Goal: Information Seeking & Learning: Check status

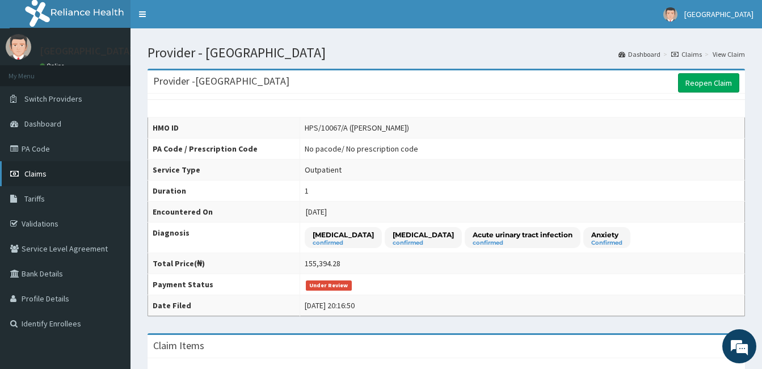
click at [51, 171] on link "Claims" at bounding box center [65, 173] width 131 height 25
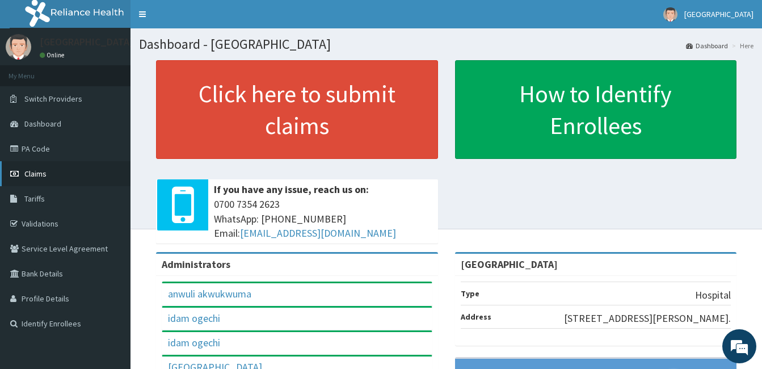
click at [41, 175] on span "Claims" at bounding box center [35, 174] width 22 height 10
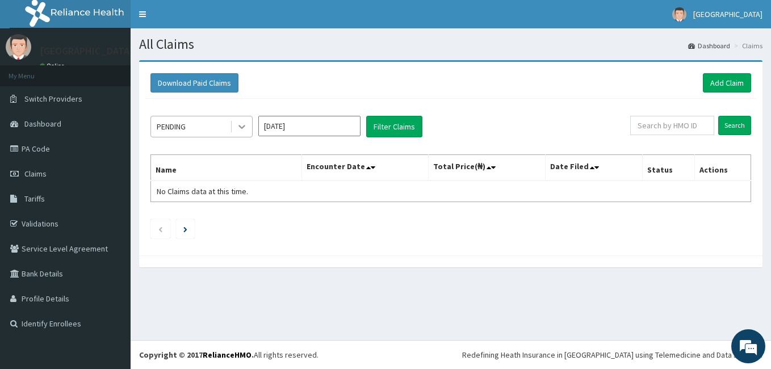
click at [241, 128] on icon at bounding box center [241, 126] width 11 height 11
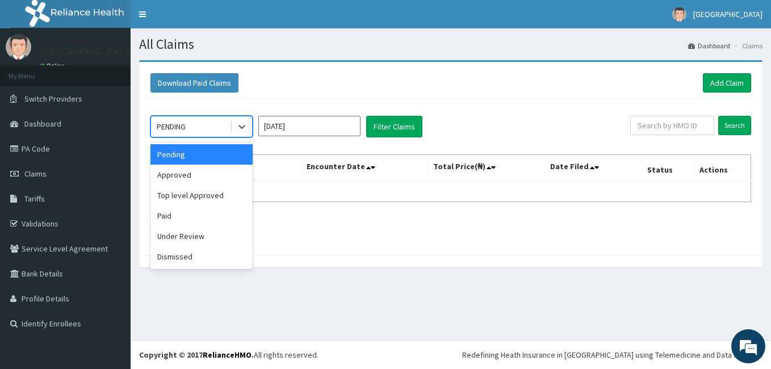
click at [187, 157] on div "Pending" at bounding box center [201, 154] width 102 height 20
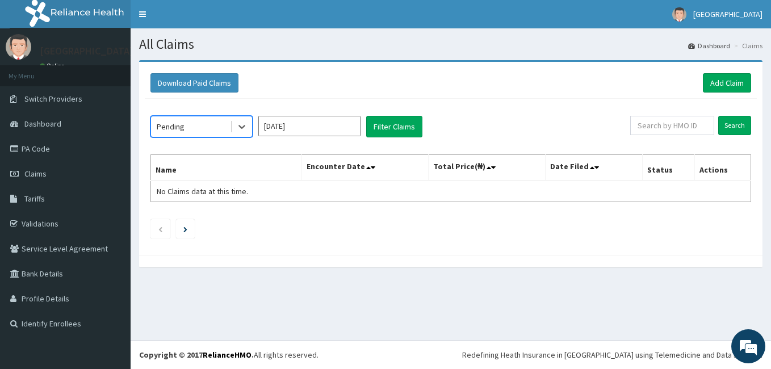
click at [351, 130] on input "[DATE]" at bounding box center [309, 126] width 102 height 20
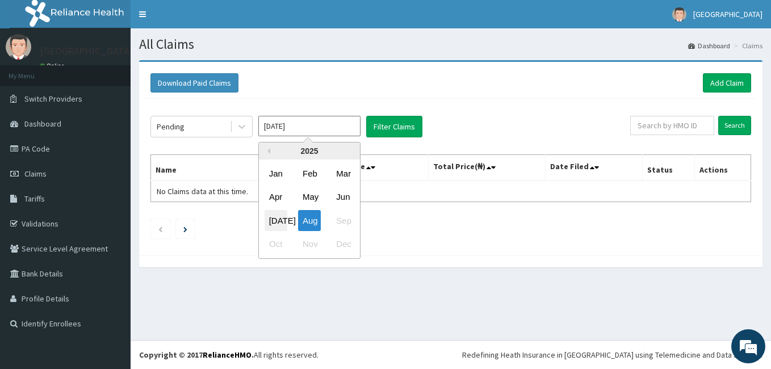
click at [275, 216] on div "Jul" at bounding box center [275, 220] width 23 height 21
type input "Jul 2025"
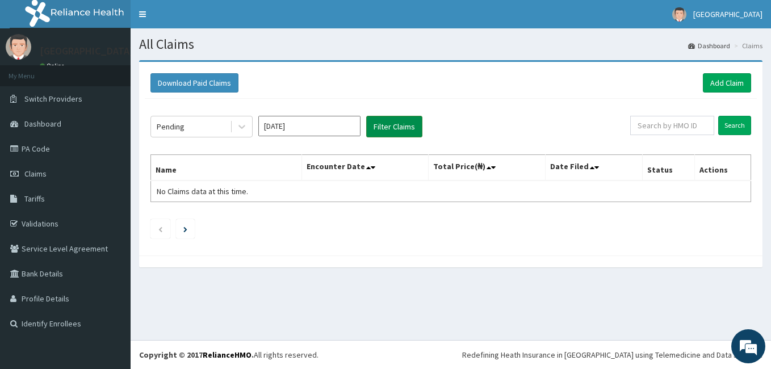
click at [388, 125] on button "Filter Claims" at bounding box center [394, 127] width 56 height 22
click at [242, 128] on icon at bounding box center [241, 127] width 7 height 4
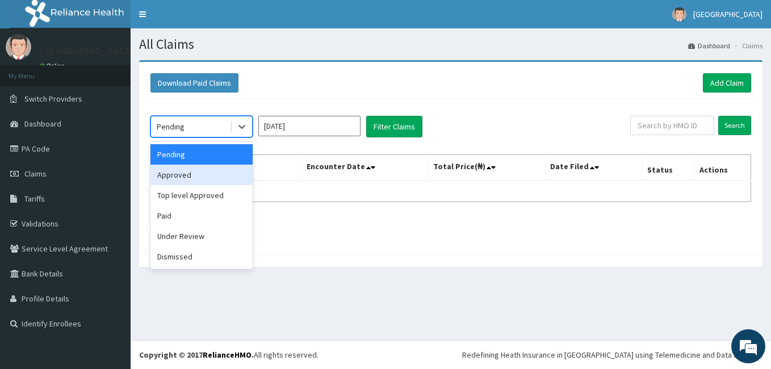
click at [201, 174] on div "Approved" at bounding box center [201, 175] width 102 height 20
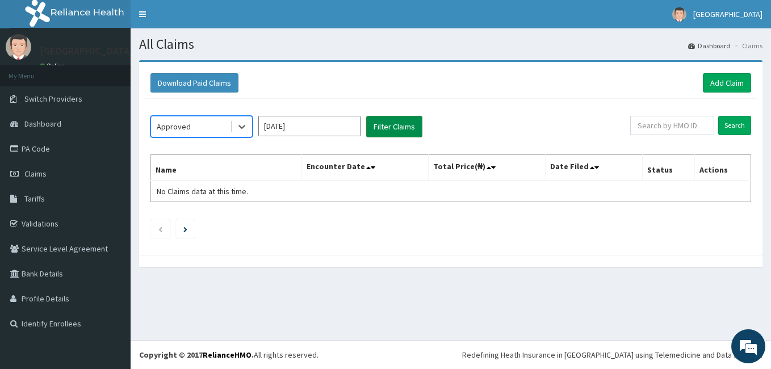
click at [391, 124] on button "Filter Claims" at bounding box center [394, 127] width 56 height 22
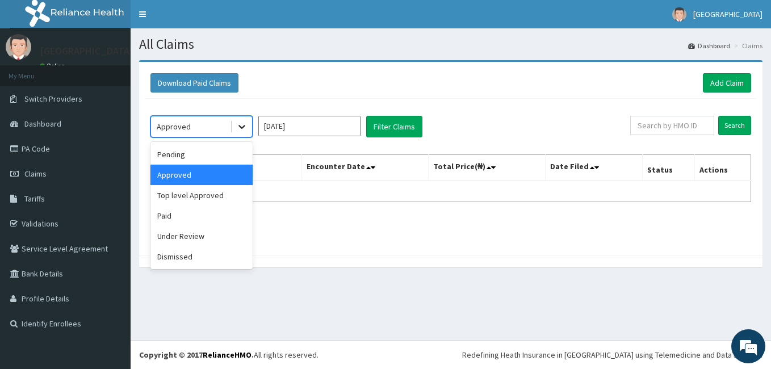
click at [242, 129] on icon at bounding box center [241, 126] width 11 height 11
click at [213, 197] on div "Top level Approved" at bounding box center [201, 195] width 102 height 20
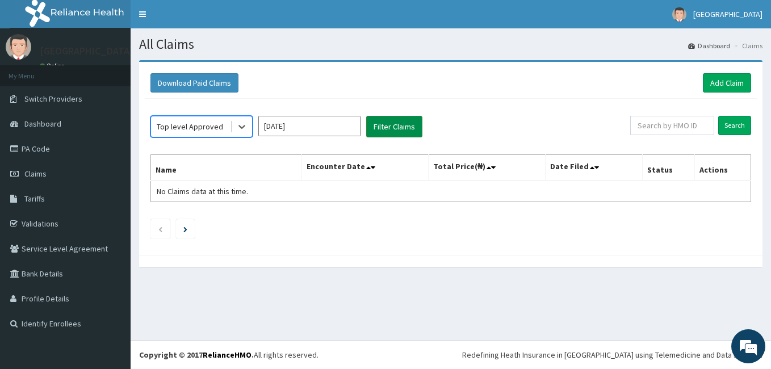
click at [389, 130] on button "Filter Claims" at bounding box center [394, 127] width 56 height 22
click at [239, 129] on icon at bounding box center [241, 126] width 11 height 11
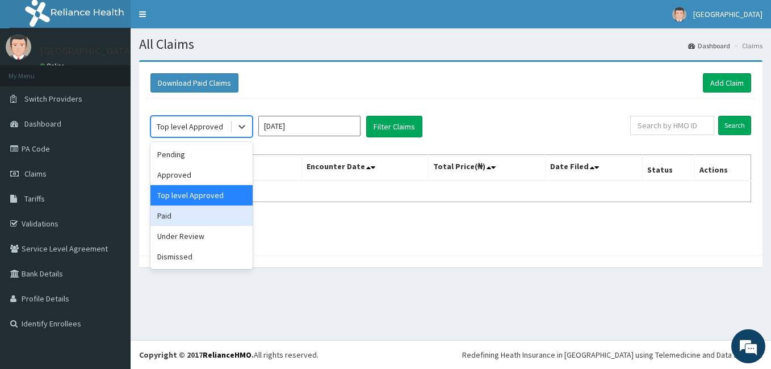
click at [203, 222] on div "Paid" at bounding box center [201, 215] width 102 height 20
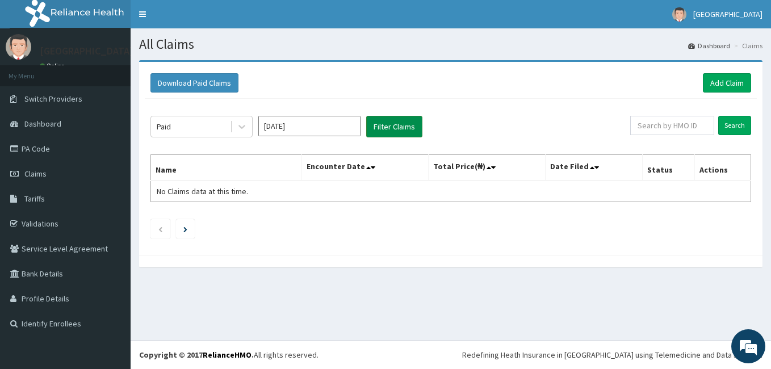
click at [404, 124] on button "Filter Claims" at bounding box center [394, 127] width 56 height 22
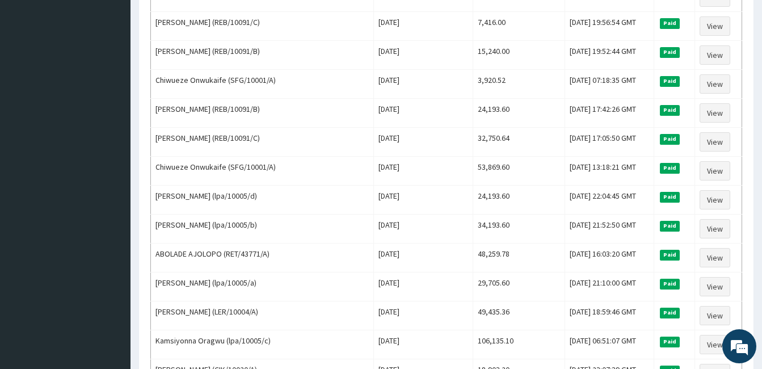
scroll to position [481, 0]
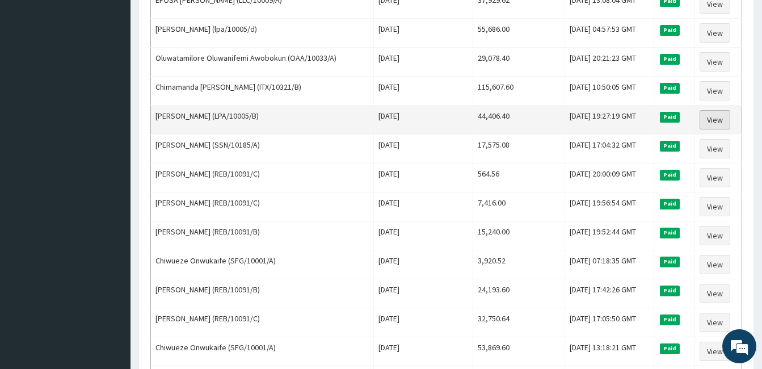
click at [714, 124] on link "View" at bounding box center [715, 119] width 31 height 19
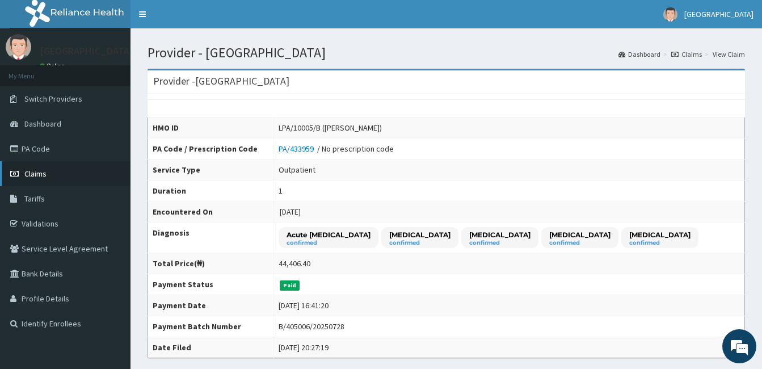
click at [51, 175] on link "Claims" at bounding box center [65, 173] width 131 height 25
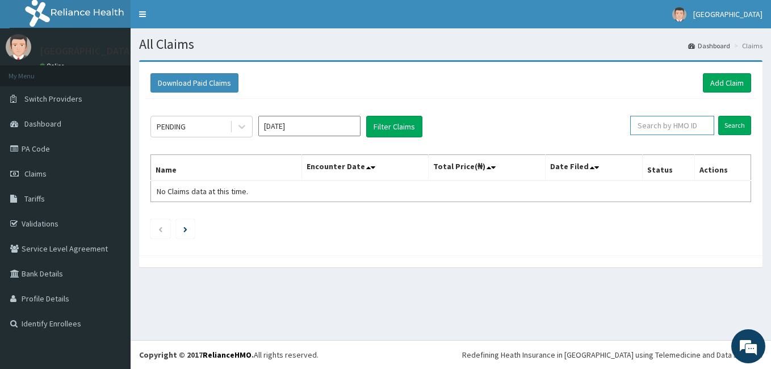
click at [659, 123] on input "text" at bounding box center [672, 125] width 84 height 19
paste input "SLB/11029/A"
type input "SLB/11029/A"
click at [734, 126] on input "Search" at bounding box center [734, 125] width 33 height 19
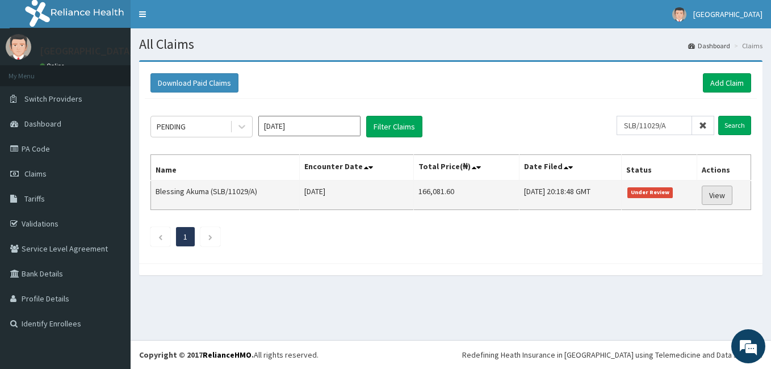
click at [718, 191] on link "View" at bounding box center [716, 195] width 31 height 19
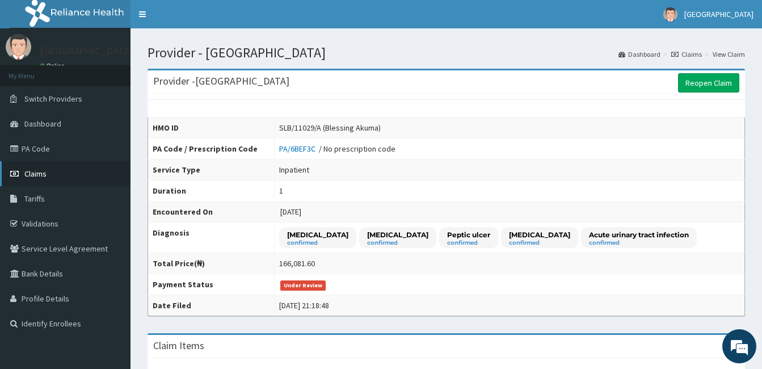
click at [39, 173] on span "Claims" at bounding box center [35, 174] width 22 height 10
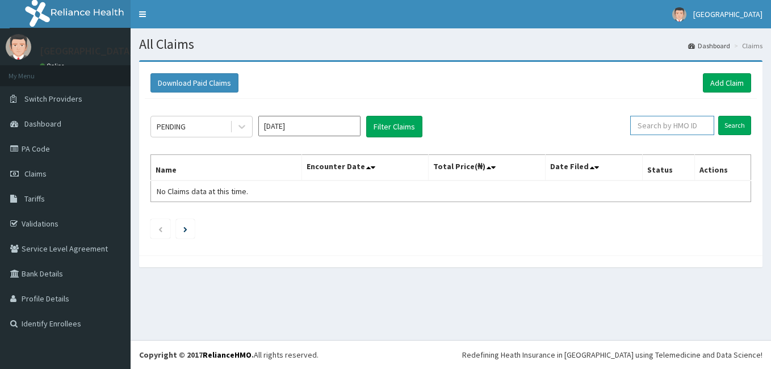
click at [649, 125] on input "text" at bounding box center [672, 125] width 84 height 19
paste input "HPS/10067/A"
type input "HPS/10067/A"
click at [718, 116] on input "Search" at bounding box center [734, 125] width 33 height 19
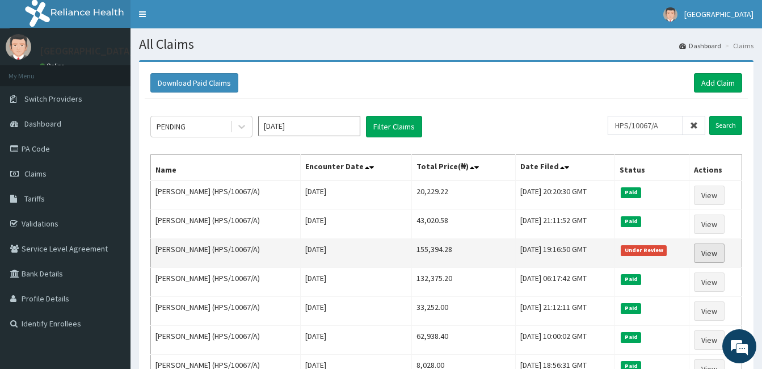
click at [715, 253] on link "View" at bounding box center [709, 252] width 31 height 19
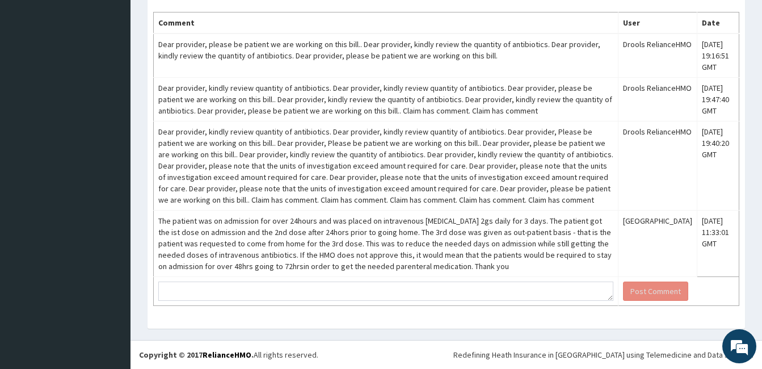
scroll to position [841, 0]
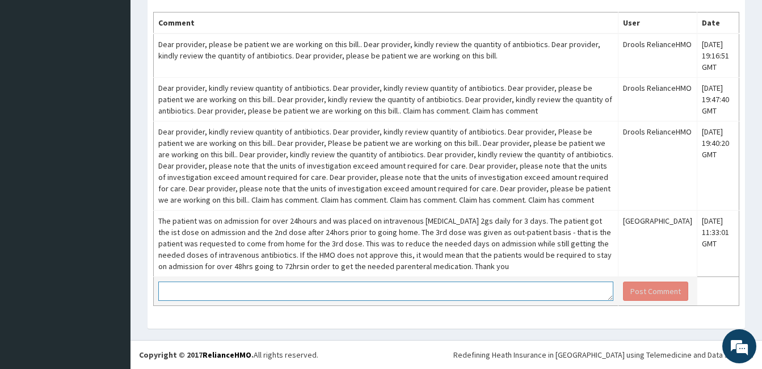
click at [209, 290] on textarea at bounding box center [385, 290] width 455 height 19
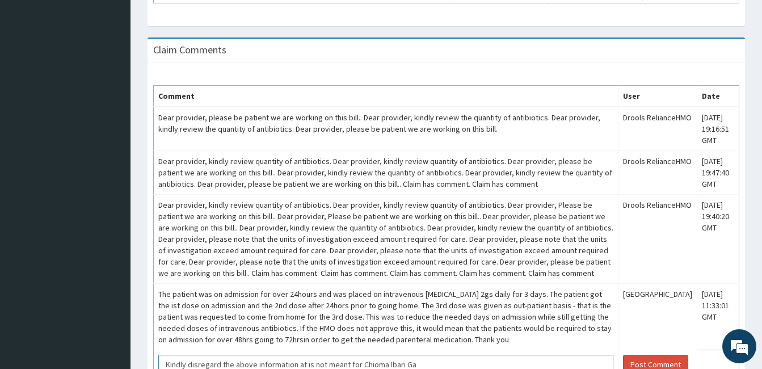
scroll to position [811, 0]
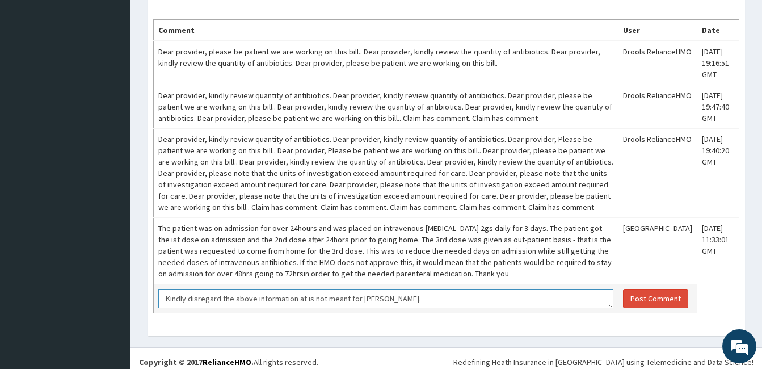
click at [303, 308] on textarea "Kindly disregard the above information at is not meant for Chioma Gabriel." at bounding box center [385, 298] width 455 height 19
click at [417, 308] on textarea "Kindly disregard the above information is not meant for Chioma Gabriel." at bounding box center [385, 298] width 455 height 19
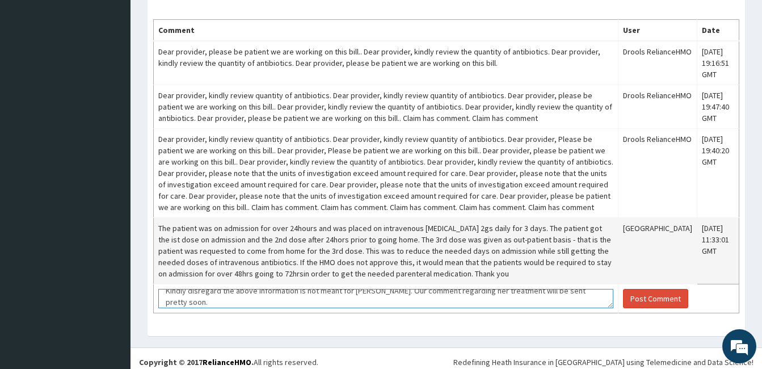
scroll to position [4, 0]
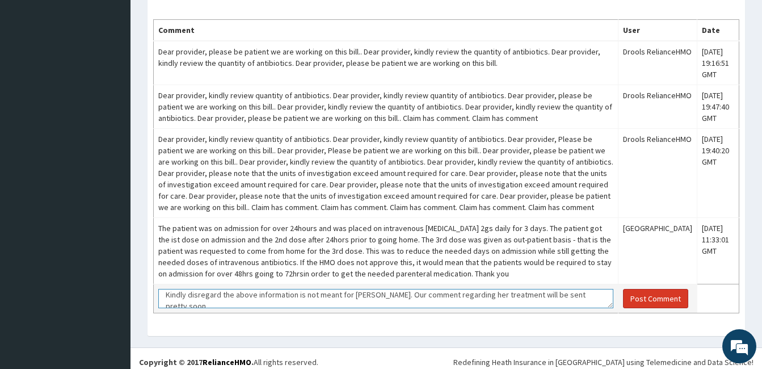
type textarea "Kindly disregard the above information is not meant for Chioma Gabriel. Our com…"
click at [640, 308] on button "Post Comment" at bounding box center [655, 298] width 65 height 19
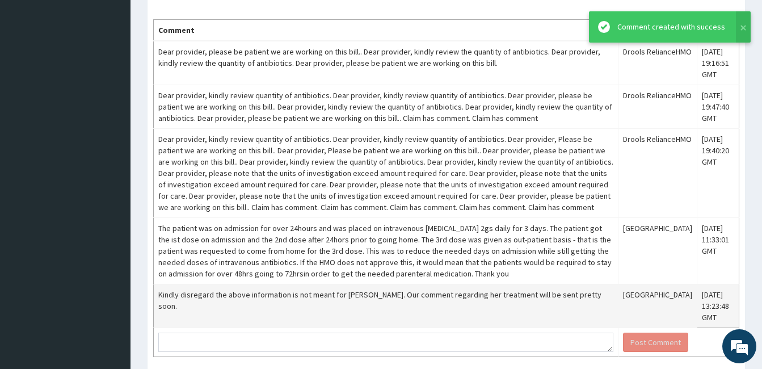
scroll to position [896, 0]
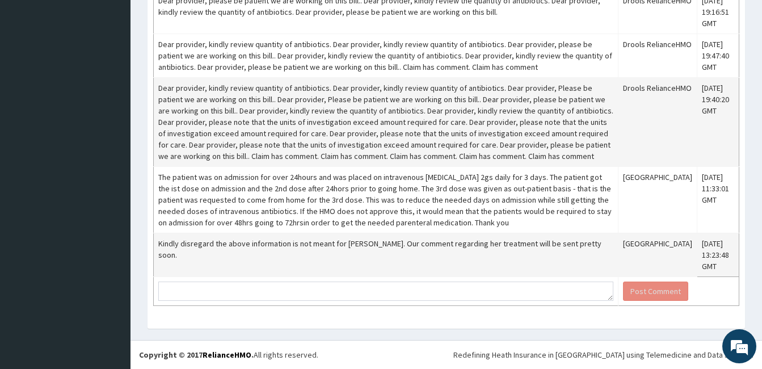
click at [159, 78] on td "Dear provider, kindly review quantity of antibiotics. Dear provider, kindly rev…" at bounding box center [386, 122] width 465 height 89
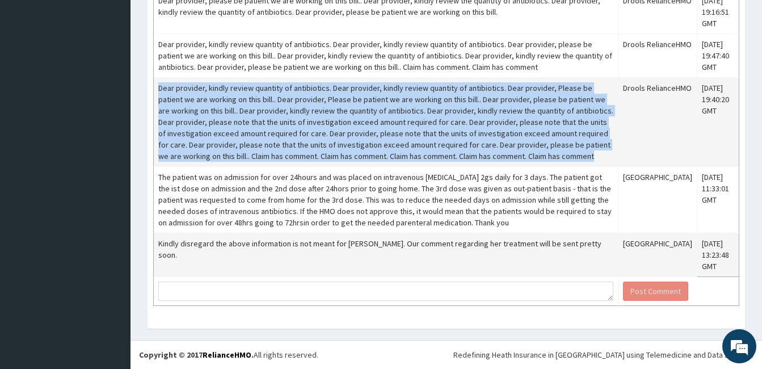
drag, startPoint x: 158, startPoint y: 75, endPoint x: 573, endPoint y: 149, distance: 421.9
click at [573, 149] on td "Dear provider, kindly review quantity of antibiotics. Dear provider, kindly rev…" at bounding box center [386, 122] width 465 height 89
copy td "Dear provider, kindly review quantity of antibiotics. Dear provider, kindly rev…"
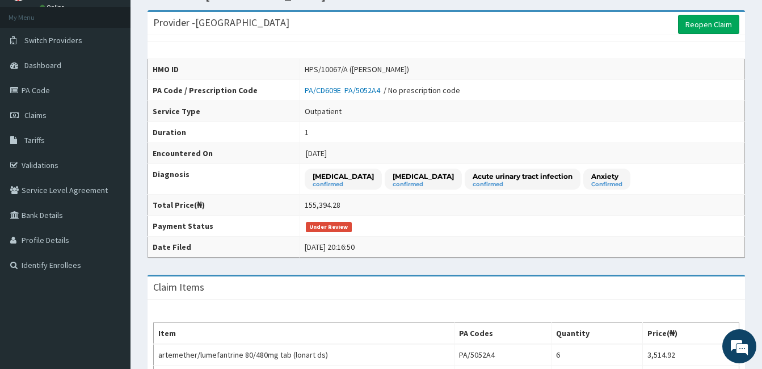
scroll to position [0, 0]
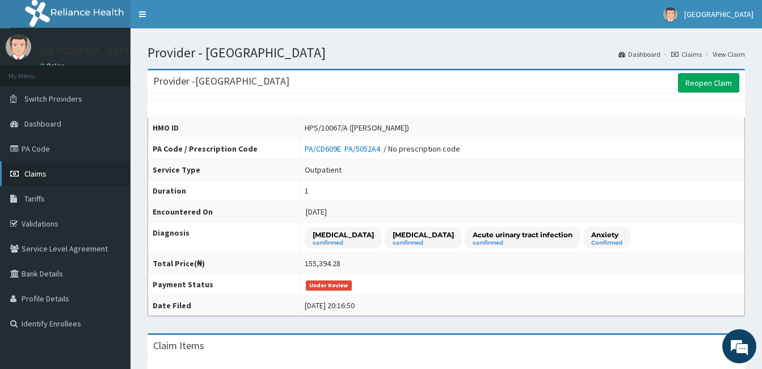
click at [82, 170] on link "Claims" at bounding box center [65, 173] width 131 height 25
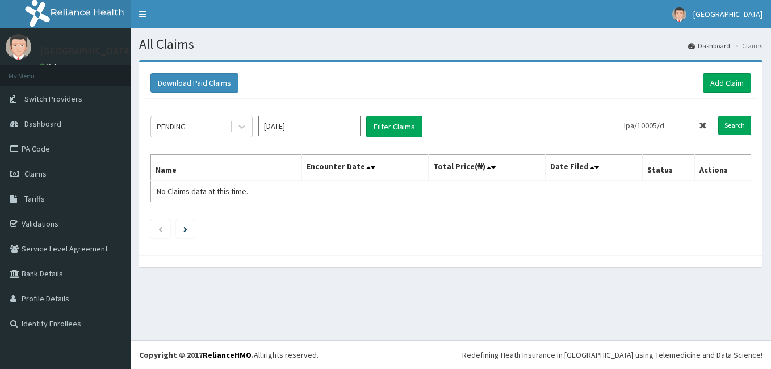
type input "lpa/10005/d"
click at [718, 116] on input "Search" at bounding box center [734, 125] width 33 height 19
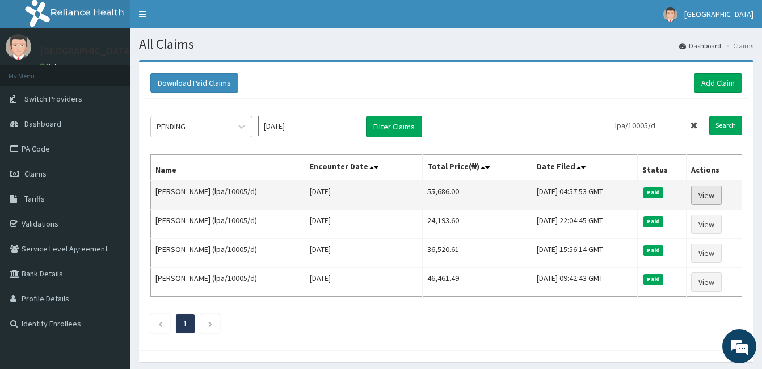
click at [705, 196] on link "View" at bounding box center [706, 195] width 31 height 19
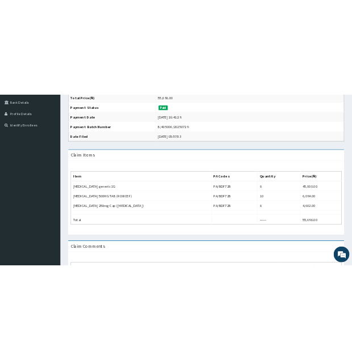
scroll to position [254, 0]
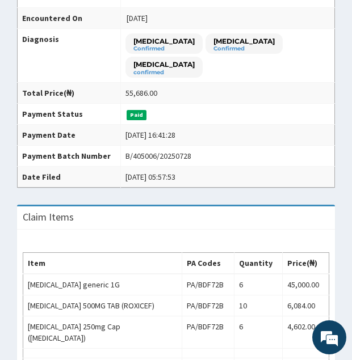
click at [258, 136] on td "[DATE] 16:41:28" at bounding box center [227, 135] width 214 height 21
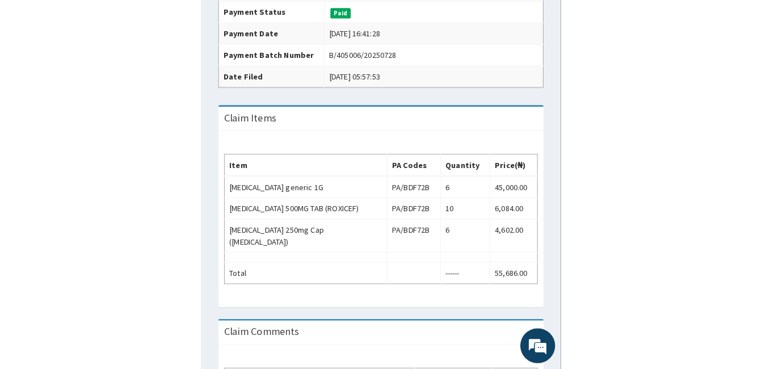
scroll to position [359, 0]
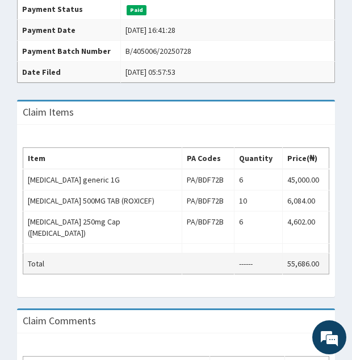
click at [187, 254] on td at bounding box center [208, 264] width 52 height 21
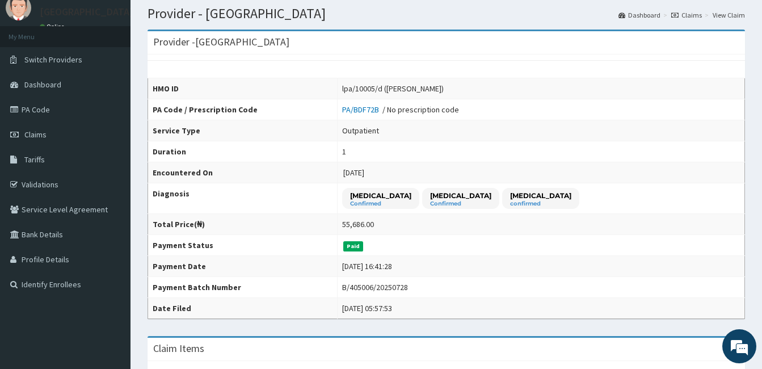
scroll to position [0, 0]
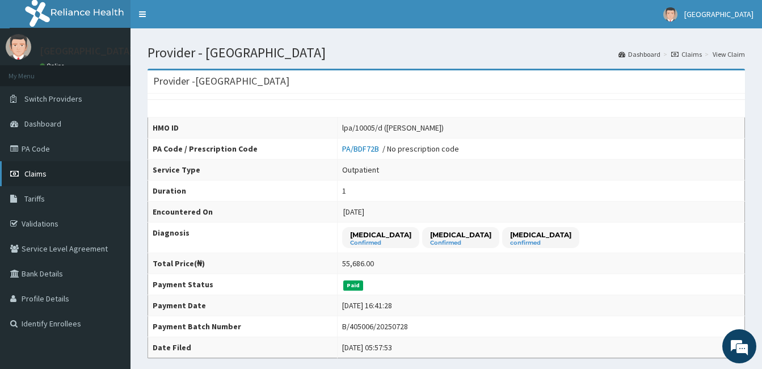
click at [52, 169] on link "Claims" at bounding box center [65, 173] width 131 height 25
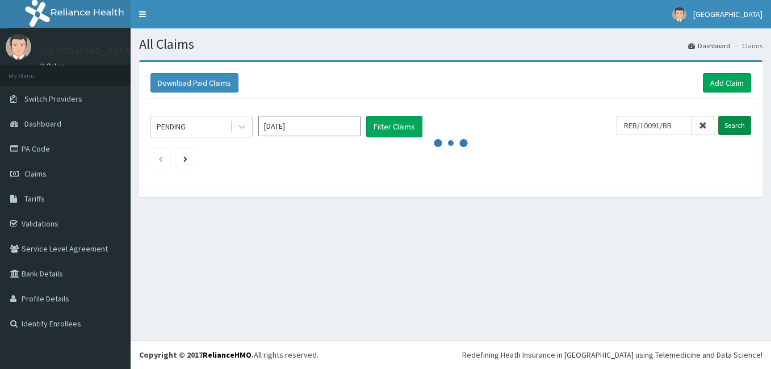
type input "REB/10091/BB"
click at [731, 123] on input "Search" at bounding box center [734, 125] width 33 height 19
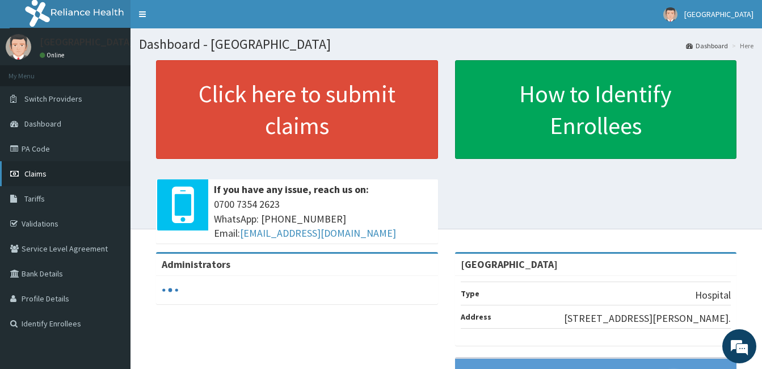
click at [66, 176] on link "Claims" at bounding box center [65, 173] width 131 height 25
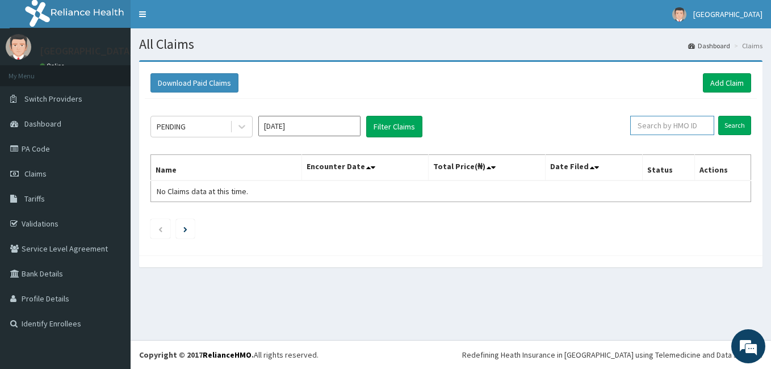
click at [656, 124] on input "text" at bounding box center [672, 125] width 84 height 19
paste input "REB/10091/BB"
type input "REB/10091/BB"
click at [718, 116] on input "Search" at bounding box center [734, 125] width 33 height 19
click at [351, 127] on input "Aug 2025" at bounding box center [309, 126] width 102 height 20
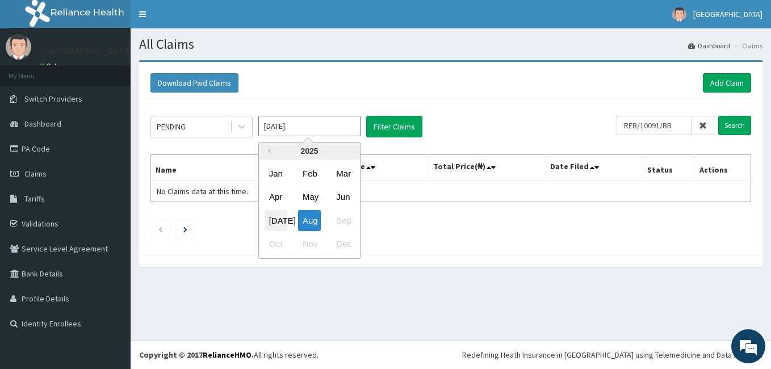
click at [276, 218] on div "Jul" at bounding box center [275, 220] width 23 height 21
type input "Jul 2025"
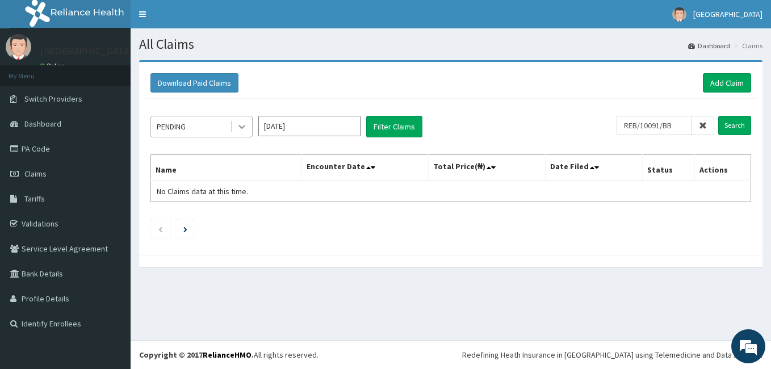
click at [246, 128] on icon at bounding box center [241, 126] width 11 height 11
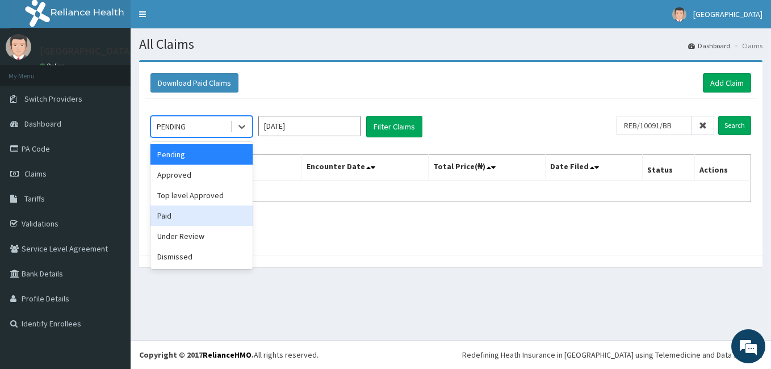
click at [195, 220] on div "Paid" at bounding box center [201, 215] width 102 height 20
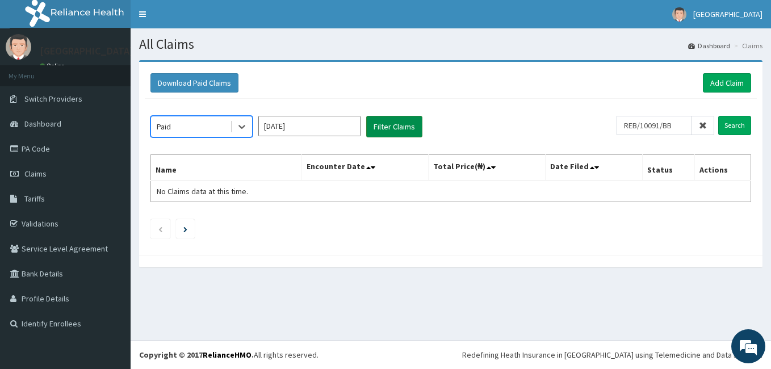
click at [396, 123] on button "Filter Claims" at bounding box center [394, 127] width 56 height 22
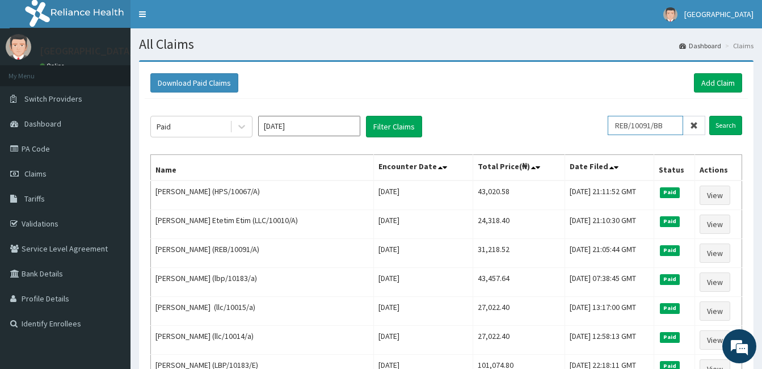
click at [672, 122] on input "REB/10091/BB" at bounding box center [645, 125] width 75 height 19
click at [45, 170] on span "Claims" at bounding box center [35, 174] width 22 height 10
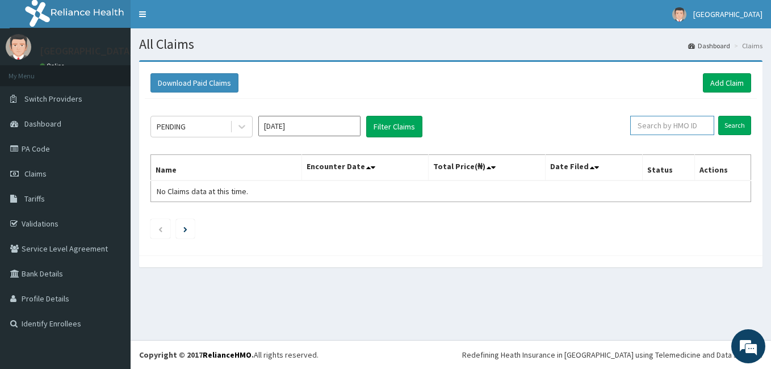
click at [650, 125] on input "text" at bounding box center [672, 125] width 84 height 19
paste input "REB/10091/BB"
type input "REB/10091/BB"
click at [730, 124] on input "Search" at bounding box center [734, 125] width 33 height 19
click at [239, 127] on icon at bounding box center [241, 127] width 7 height 4
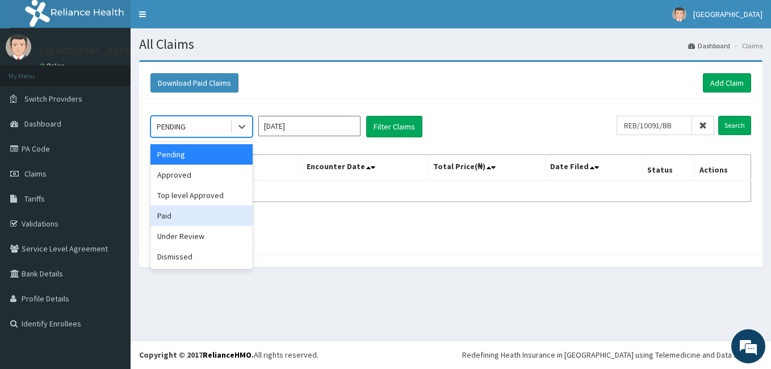
click at [211, 220] on div "Paid" at bounding box center [201, 215] width 102 height 20
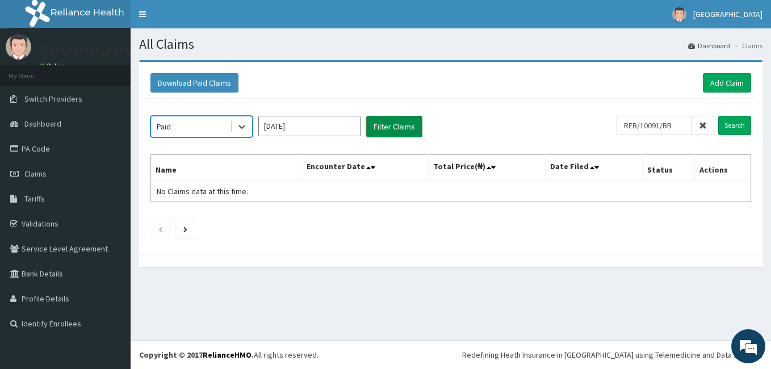
click at [390, 128] on button "Filter Claims" at bounding box center [394, 127] width 56 height 22
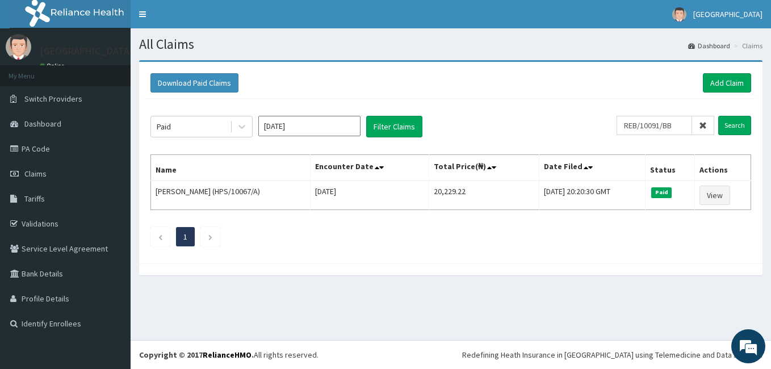
click at [703, 128] on icon at bounding box center [703, 125] width 8 height 8
click at [346, 129] on input "Aug 2025" at bounding box center [309, 126] width 102 height 20
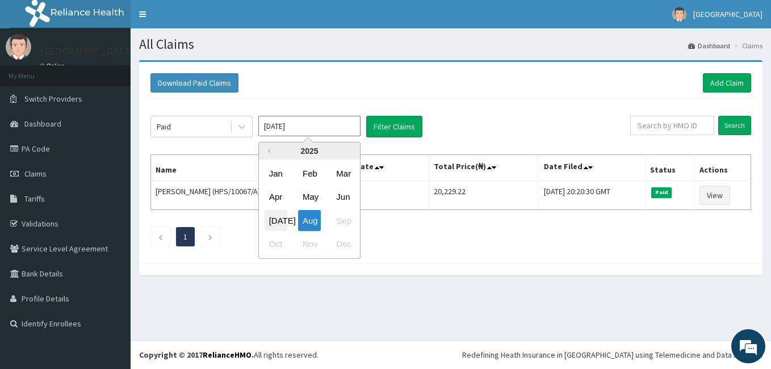
click at [272, 215] on div "Jul" at bounding box center [275, 220] width 23 height 21
type input "Jul 2025"
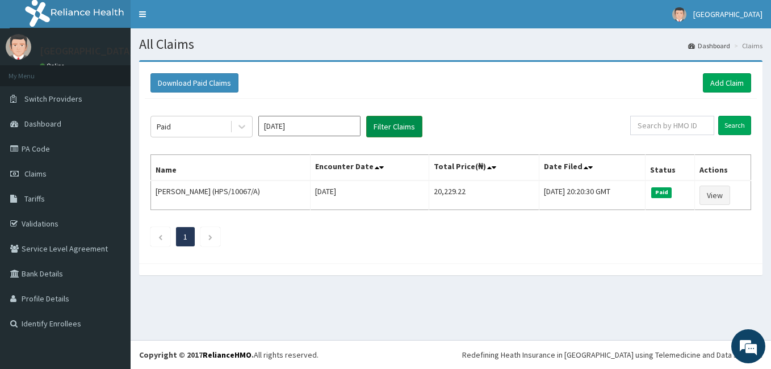
click at [395, 129] on button "Filter Claims" at bounding box center [394, 127] width 56 height 22
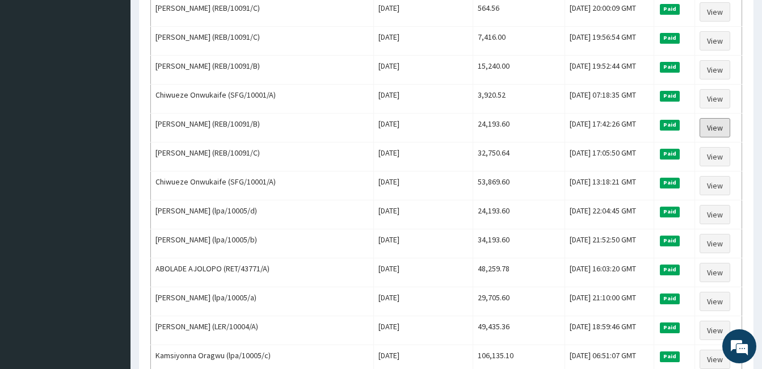
scroll to position [640, 0]
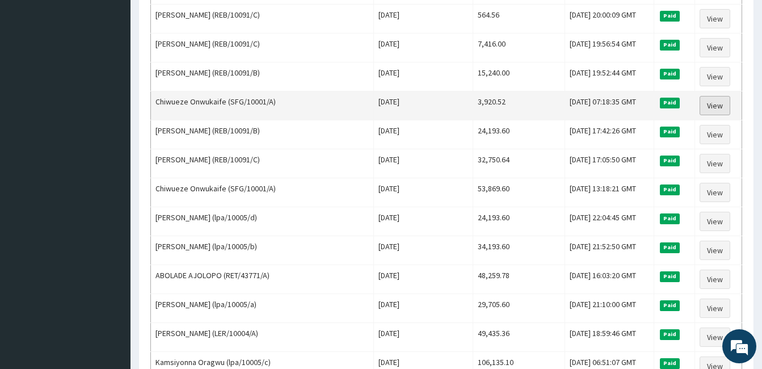
click at [711, 100] on link "View" at bounding box center [715, 105] width 31 height 19
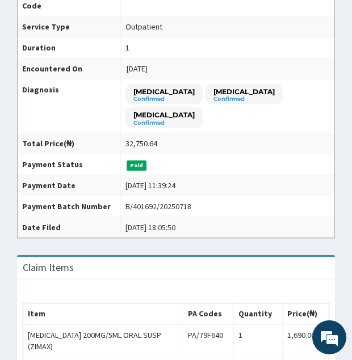
scroll to position [202, 0]
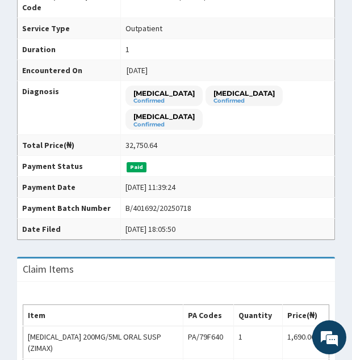
click at [255, 184] on td "[DATE] 11:39:24" at bounding box center [227, 187] width 214 height 21
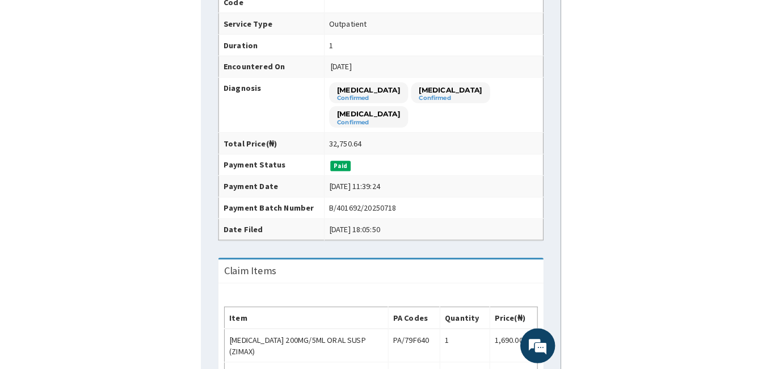
scroll to position [205, 0]
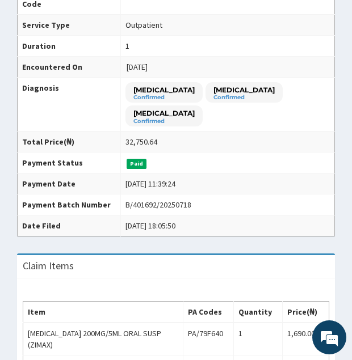
click at [254, 166] on td "Paid" at bounding box center [227, 163] width 214 height 21
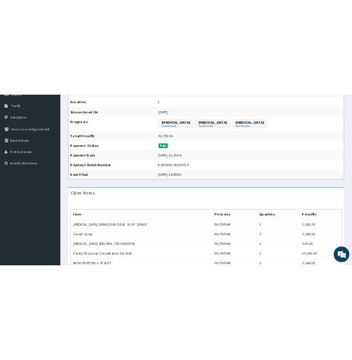
scroll to position [173, 0]
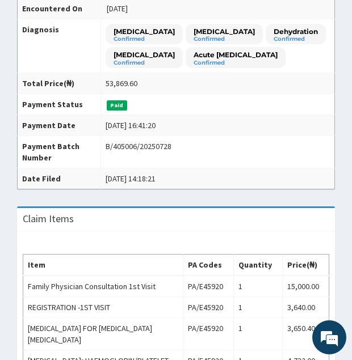
click at [288, 158] on td "B/405006/20250728" at bounding box center [218, 152] width 234 height 32
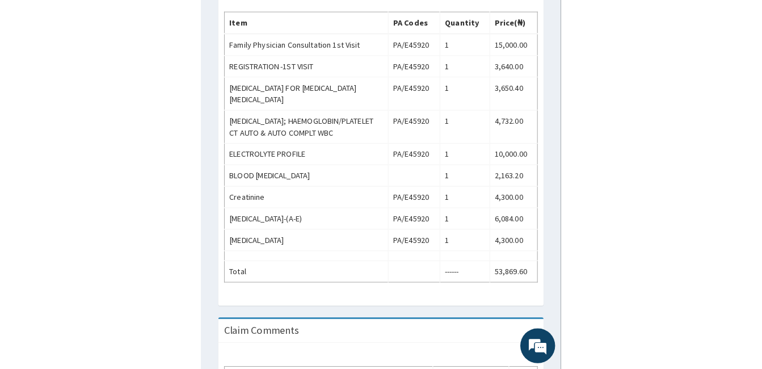
scroll to position [491, 0]
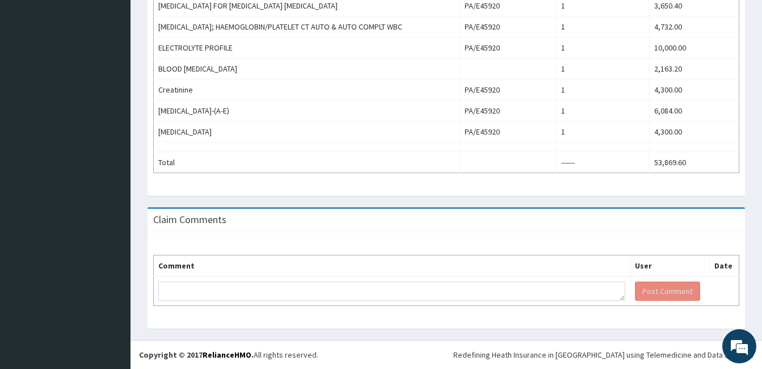
drag, startPoint x: 759, startPoint y: 236, endPoint x: 756, endPoint y: 209, distance: 26.9
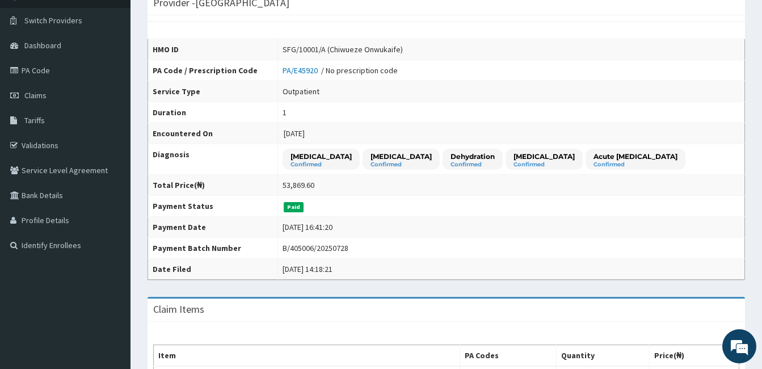
scroll to position [73, 0]
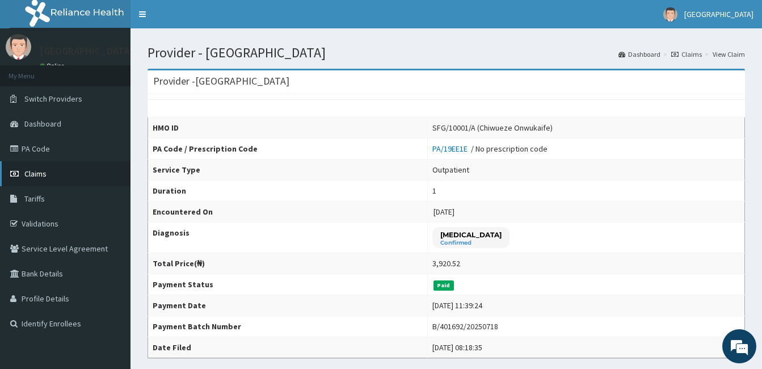
click at [54, 172] on link "Claims" at bounding box center [65, 173] width 131 height 25
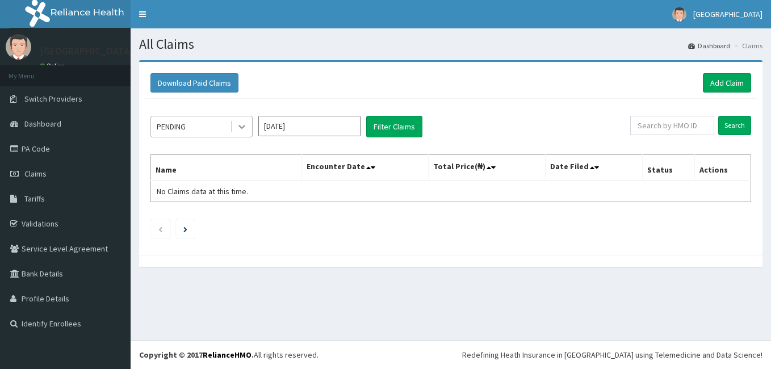
click at [245, 129] on icon at bounding box center [241, 126] width 11 height 11
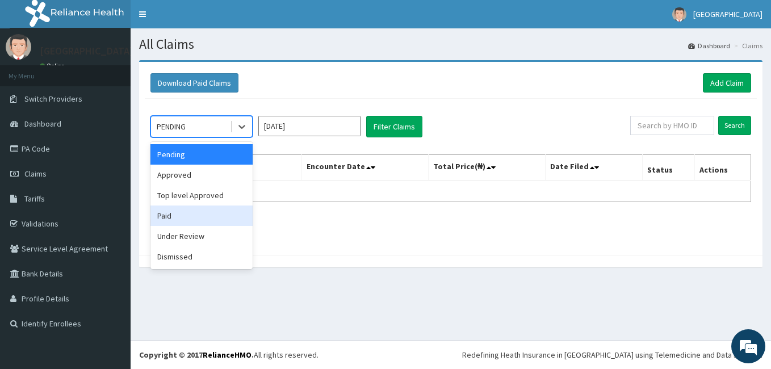
click at [185, 218] on div "Paid" at bounding box center [201, 215] width 102 height 20
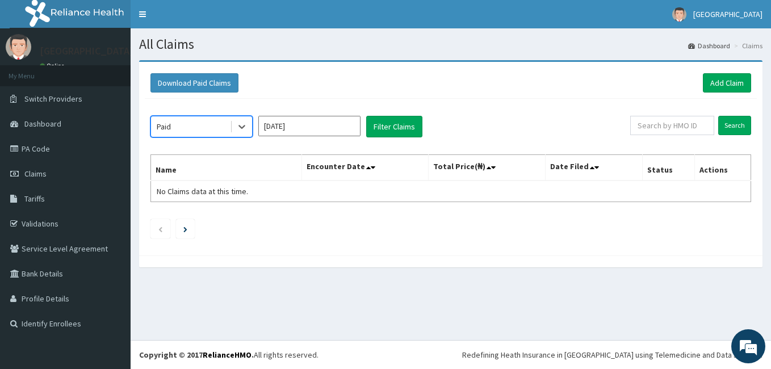
click at [343, 128] on input "Aug 2025" at bounding box center [309, 126] width 102 height 20
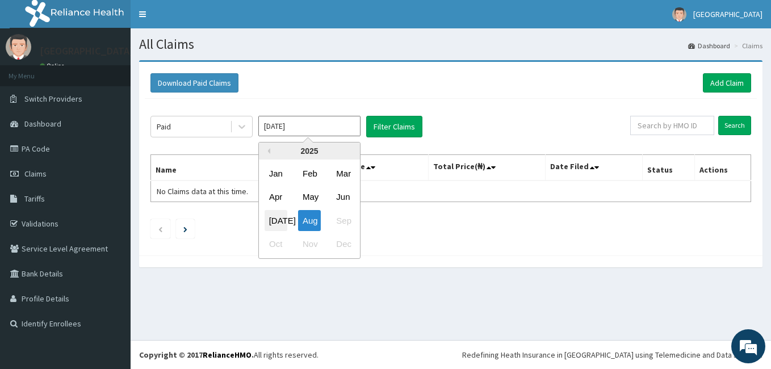
click at [279, 214] on div "Jul" at bounding box center [275, 220] width 23 height 21
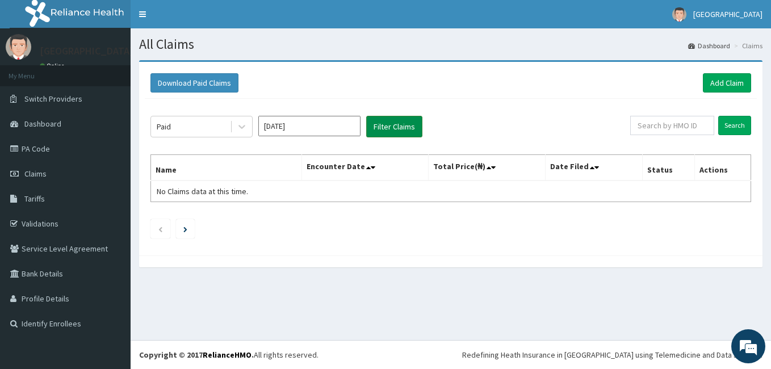
click at [389, 128] on button "Filter Claims" at bounding box center [394, 127] width 56 height 22
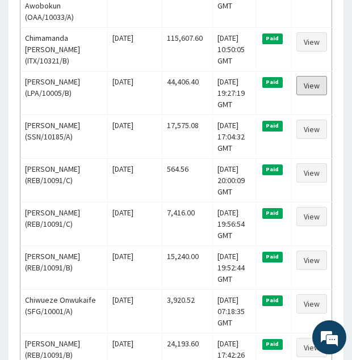
scroll to position [809, 0]
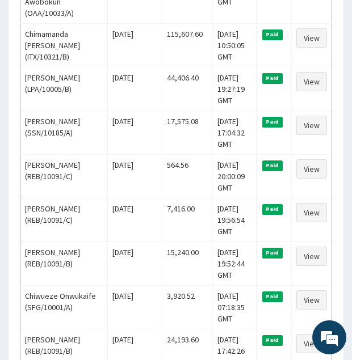
click at [343, 150] on div "Download Paid Claims Add Claim × Note you can only download claims within a max…" at bounding box center [176, 280] width 335 height 1955
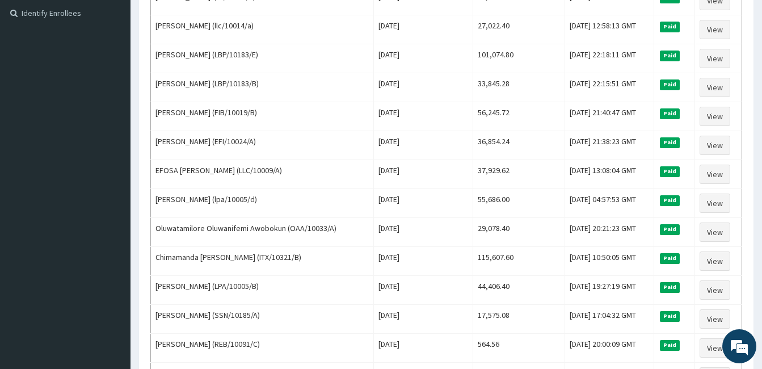
scroll to position [308, 0]
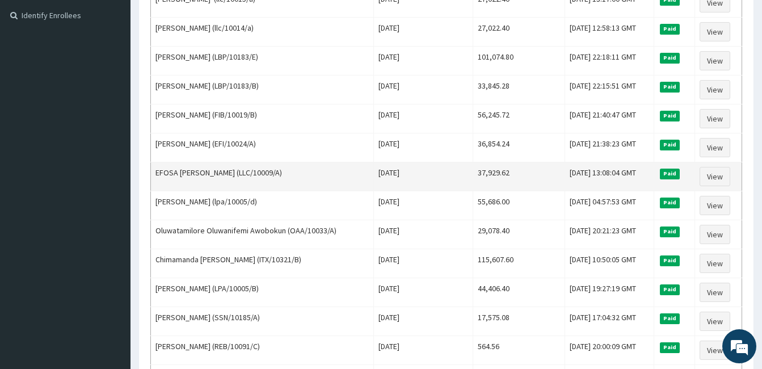
click at [718, 163] on td "View" at bounding box center [718, 176] width 47 height 29
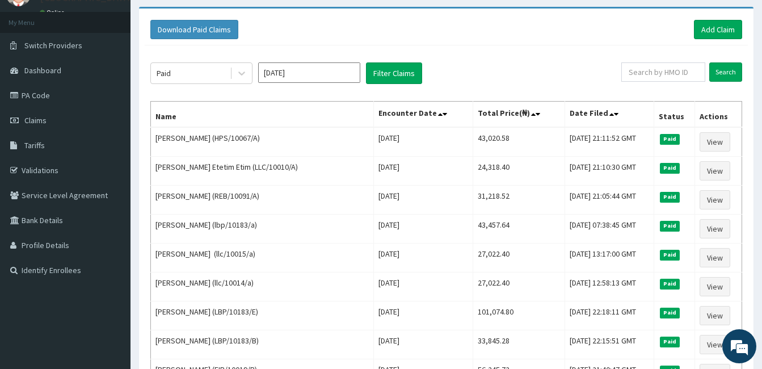
scroll to position [30, 0]
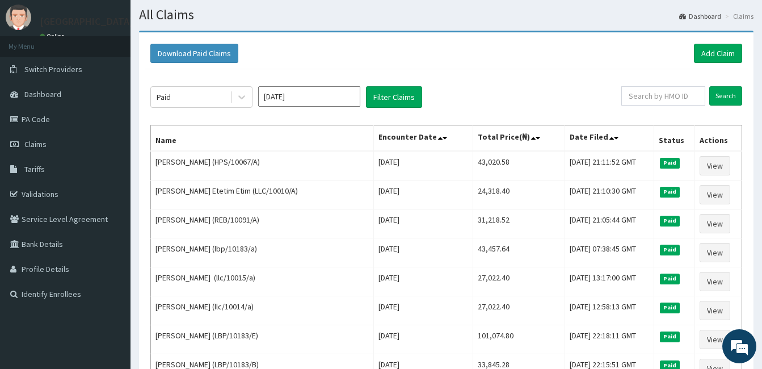
click at [354, 95] on input "Jul 2025" at bounding box center [309, 96] width 102 height 20
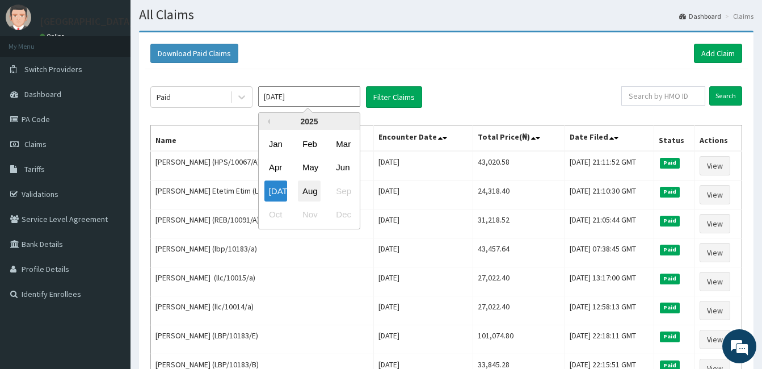
click at [313, 190] on div "Aug" at bounding box center [309, 190] width 23 height 21
type input "Aug 2025"
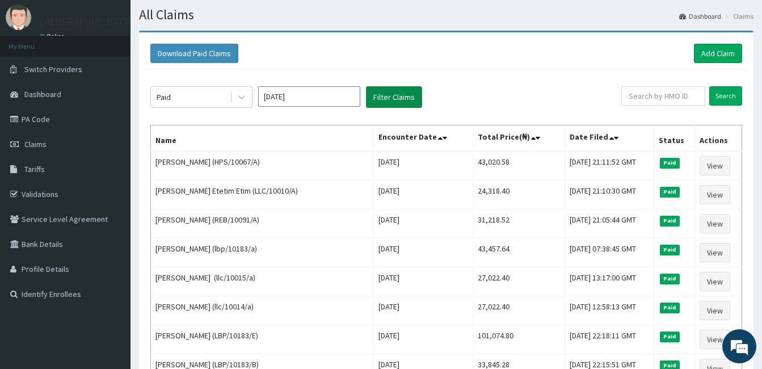
click at [393, 95] on button "Filter Claims" at bounding box center [394, 97] width 56 height 22
click at [391, 96] on button "Filter Claims" at bounding box center [394, 97] width 56 height 22
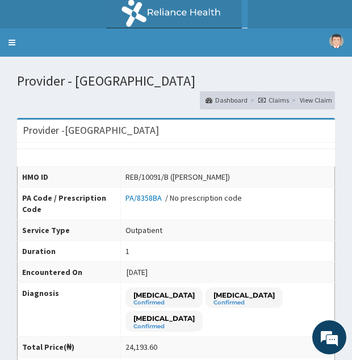
click at [264, 266] on td "[DATE]" at bounding box center [227, 272] width 214 height 21
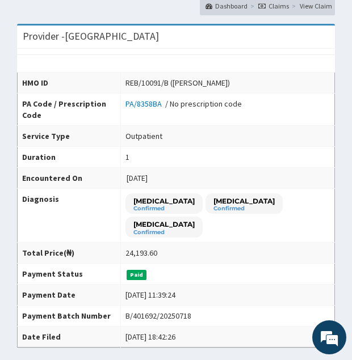
scroll to position [114, 0]
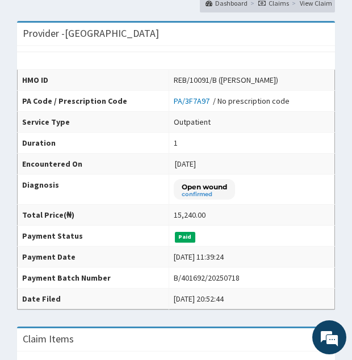
scroll to position [107, 0]
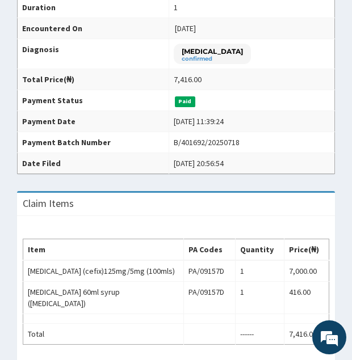
scroll to position [235, 0]
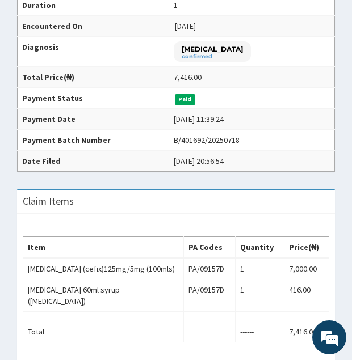
click at [304, 144] on td "B/401692/20250718" at bounding box center [252, 140] width 166 height 21
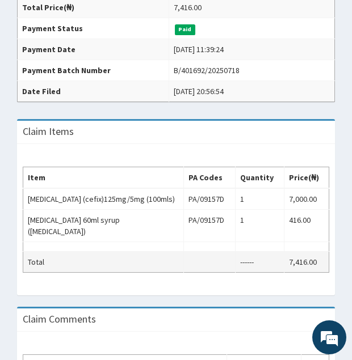
click at [213, 252] on td at bounding box center [210, 262] width 52 height 21
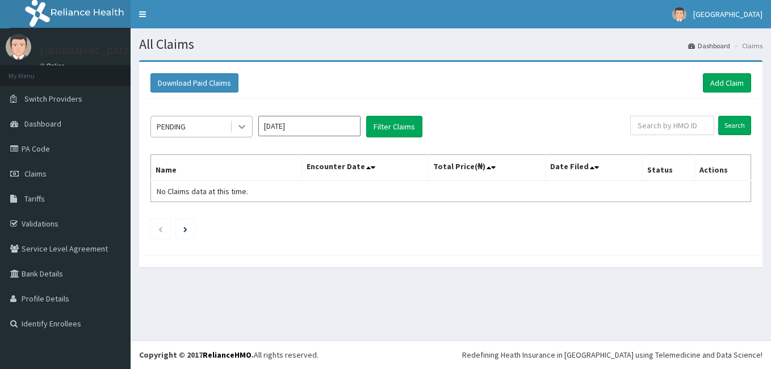
click at [238, 127] on icon at bounding box center [241, 126] width 11 height 11
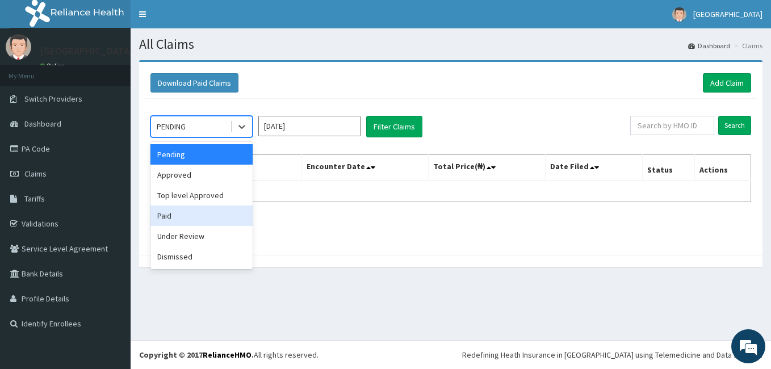
click at [199, 213] on div "Paid" at bounding box center [201, 215] width 102 height 20
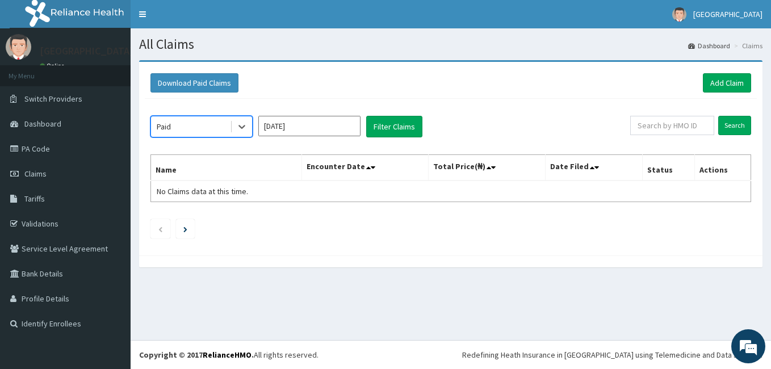
click at [352, 133] on input "Aug 2025" at bounding box center [309, 126] width 102 height 20
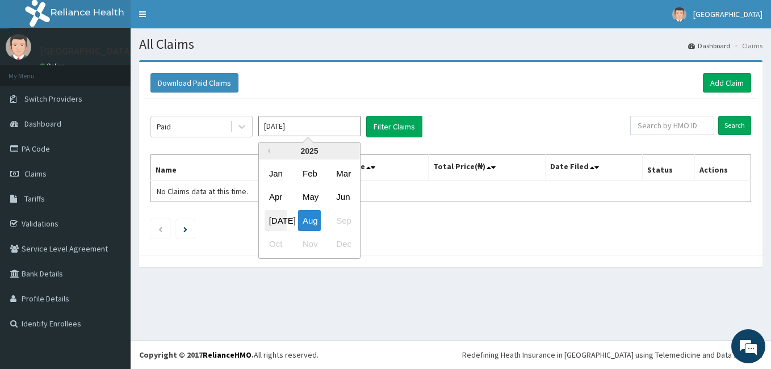
click at [278, 218] on div "Jul" at bounding box center [275, 220] width 23 height 21
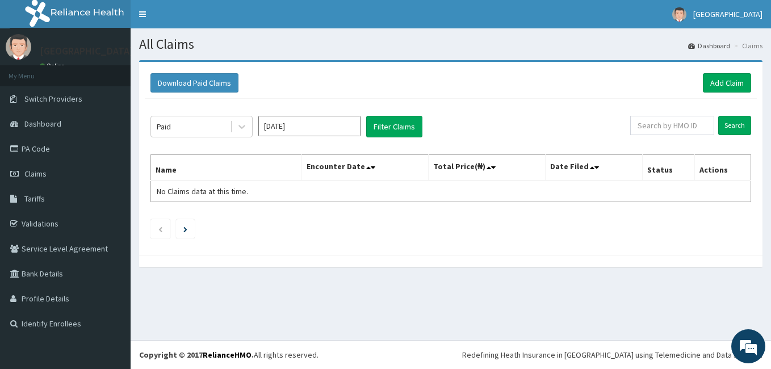
type input "Jul 2025"
click at [391, 126] on button "Filter Claims" at bounding box center [394, 127] width 56 height 22
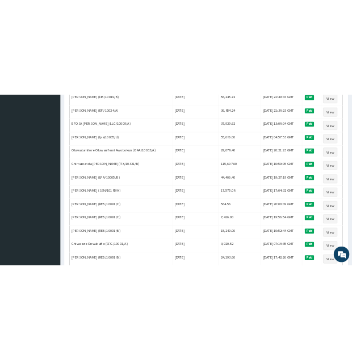
scroll to position [416, 0]
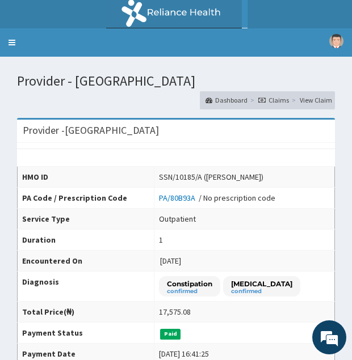
click at [299, 215] on td "Outpatient" at bounding box center [244, 218] width 180 height 21
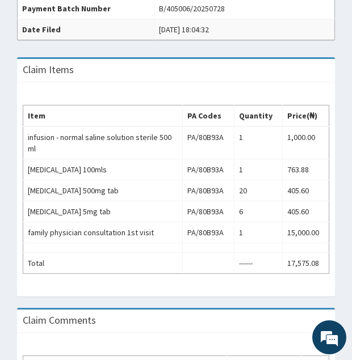
scroll to position [369, 0]
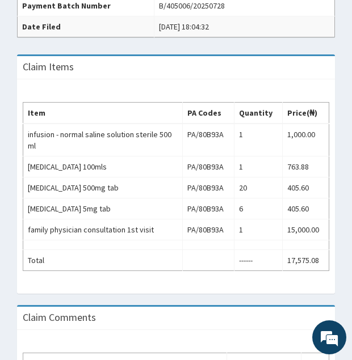
click at [246, 95] on div "Item PA Codes Quantity Price(₦) infusion - normal saline solution sterile 500 m…" at bounding box center [176, 186] width 318 height 215
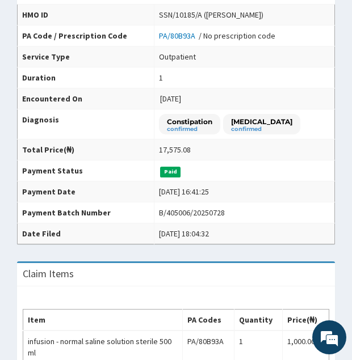
scroll to position [39, 0]
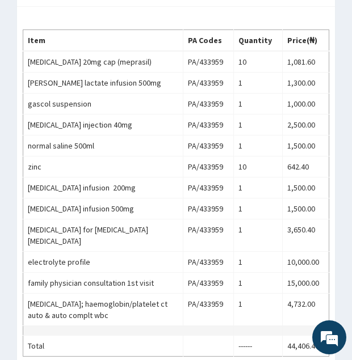
click at [183, 326] on td at bounding box center [103, 331] width 160 height 10
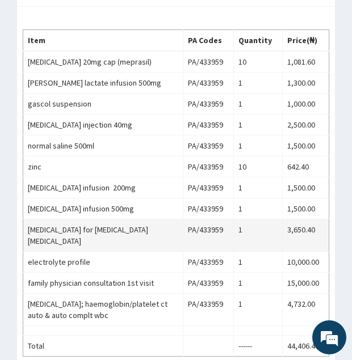
click at [274, 220] on td "1" at bounding box center [257, 236] width 49 height 32
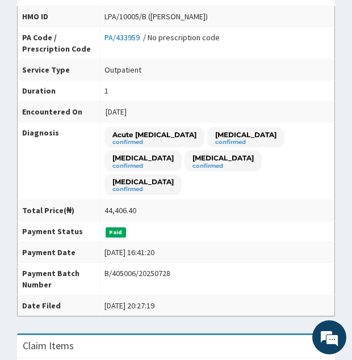
scroll to position [159, 0]
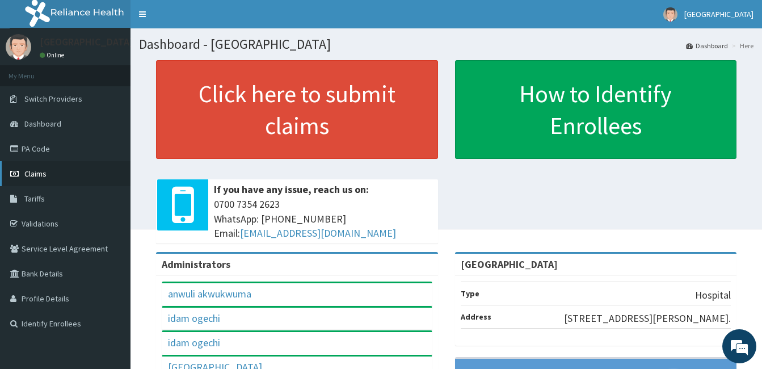
click at [49, 170] on link "Claims" at bounding box center [65, 173] width 131 height 25
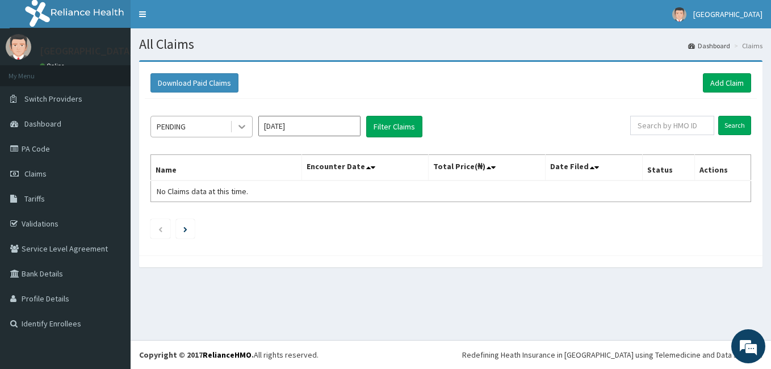
click at [242, 128] on icon at bounding box center [241, 127] width 7 height 4
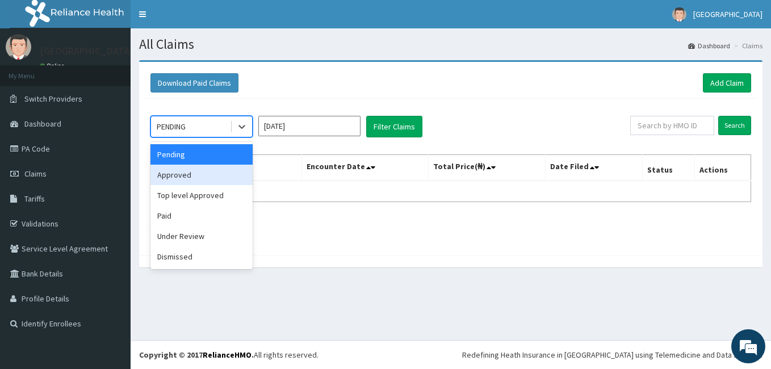
click at [220, 174] on div "Approved" at bounding box center [201, 175] width 102 height 20
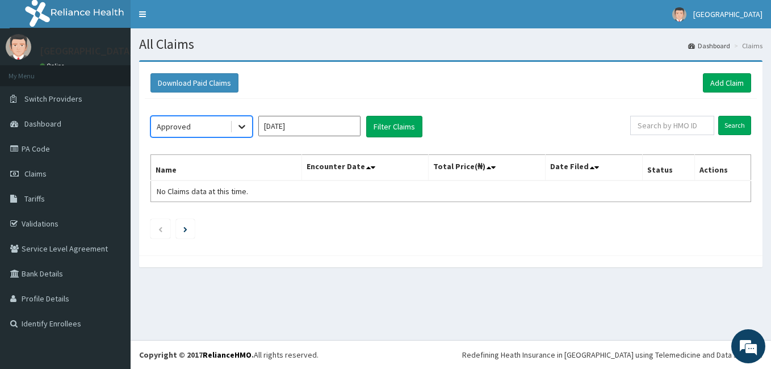
click at [241, 126] on icon at bounding box center [241, 126] width 11 height 11
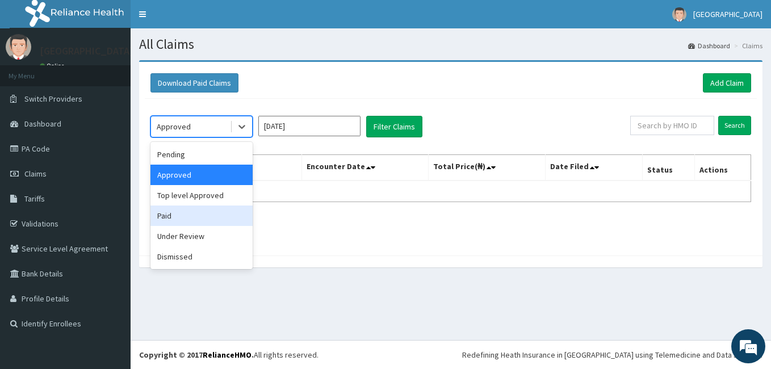
click at [207, 217] on div "Paid" at bounding box center [201, 215] width 102 height 20
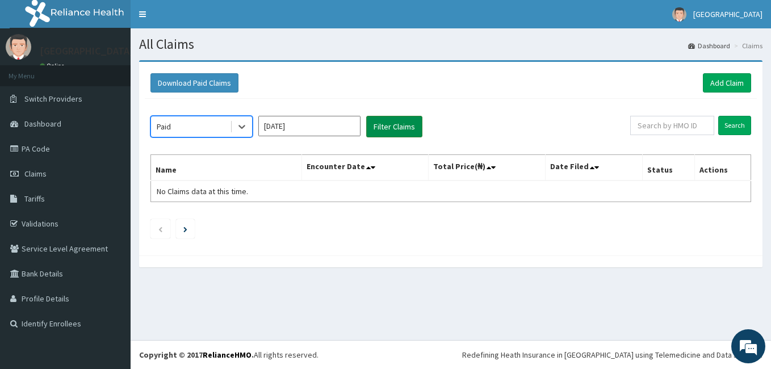
click at [388, 126] on button "Filter Claims" at bounding box center [394, 127] width 56 height 22
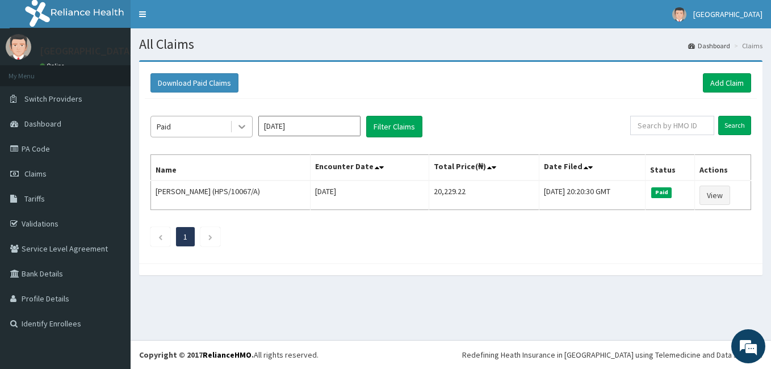
click at [242, 127] on icon at bounding box center [241, 126] width 11 height 11
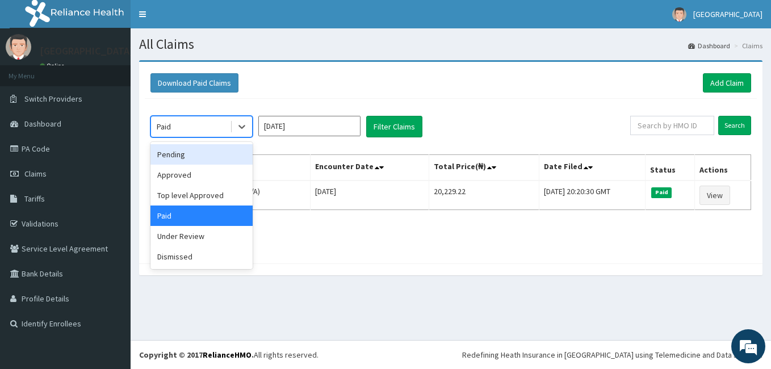
click at [179, 154] on div "Pending" at bounding box center [201, 154] width 102 height 20
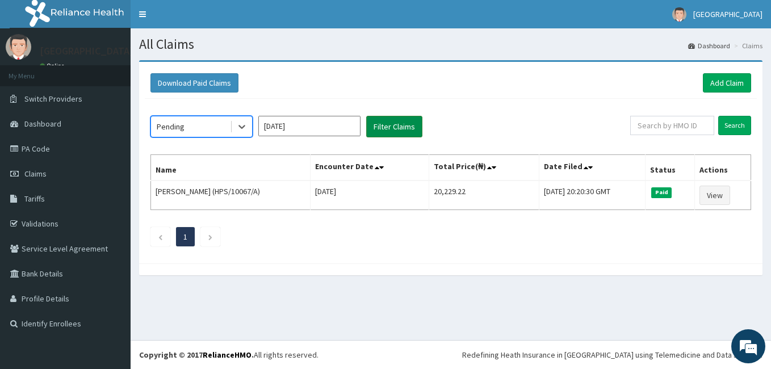
click at [384, 132] on button "Filter Claims" at bounding box center [394, 127] width 56 height 22
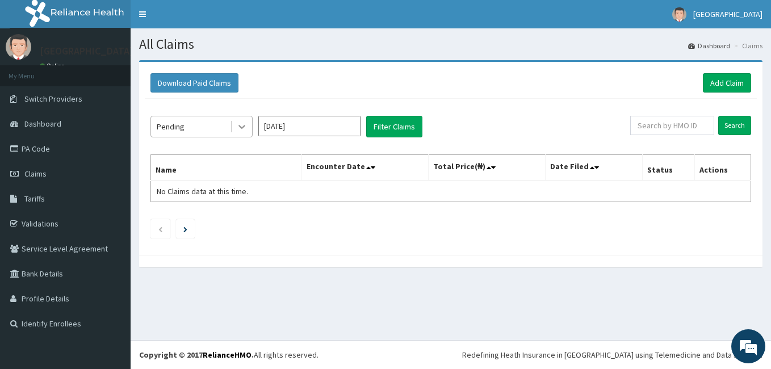
click at [244, 127] on icon at bounding box center [241, 126] width 11 height 11
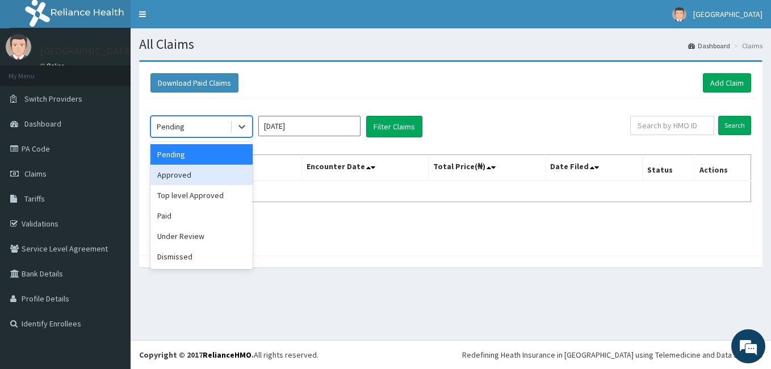
click at [221, 175] on div "Approved" at bounding box center [201, 175] width 102 height 20
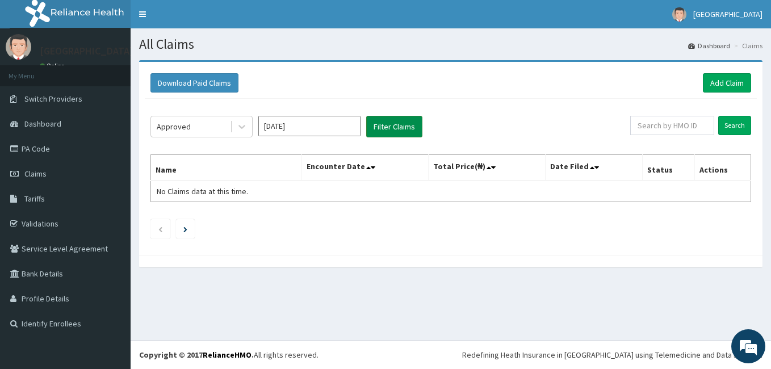
click at [384, 136] on button "Filter Claims" at bounding box center [394, 127] width 56 height 22
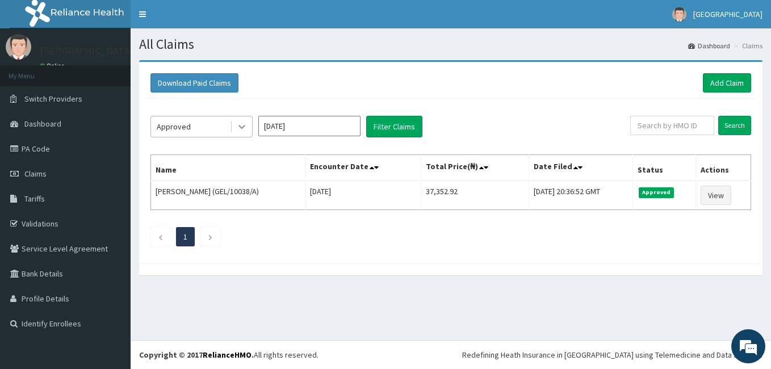
click at [240, 125] on icon at bounding box center [241, 126] width 11 height 11
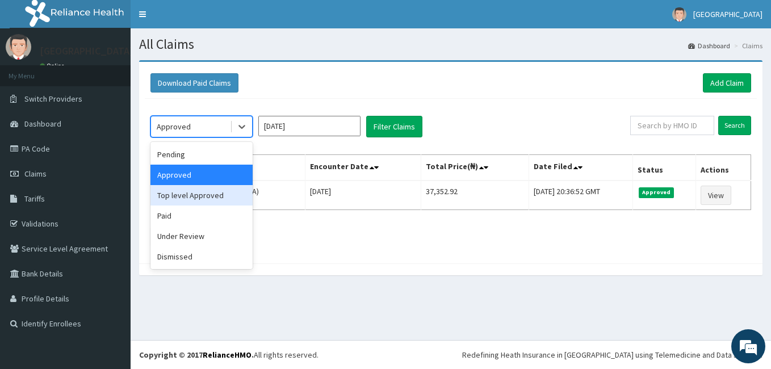
click at [217, 194] on div "Top level Approved" at bounding box center [201, 195] width 102 height 20
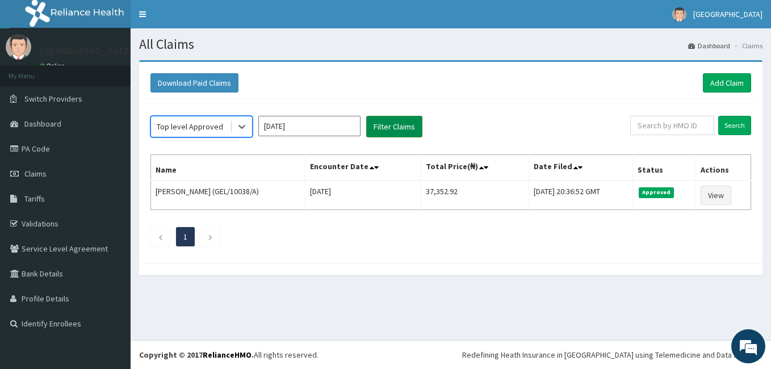
click at [393, 128] on button "Filter Claims" at bounding box center [394, 127] width 56 height 22
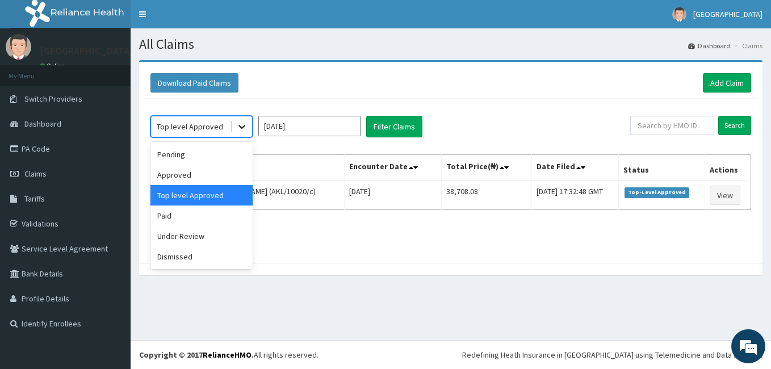
click at [240, 124] on icon at bounding box center [241, 126] width 11 height 11
click at [212, 220] on div "Paid" at bounding box center [201, 215] width 102 height 20
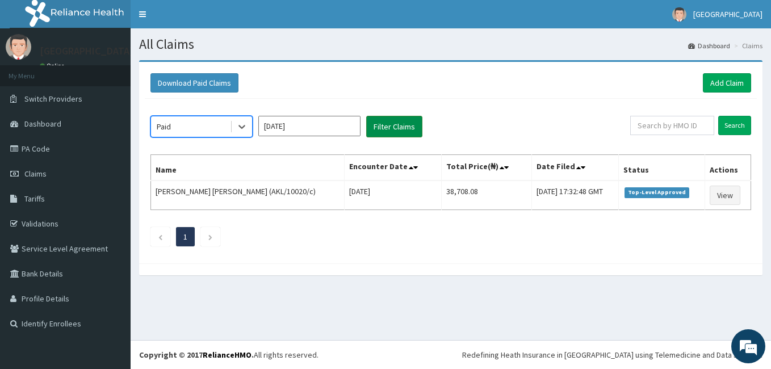
click at [389, 127] on button "Filter Claims" at bounding box center [394, 127] width 56 height 22
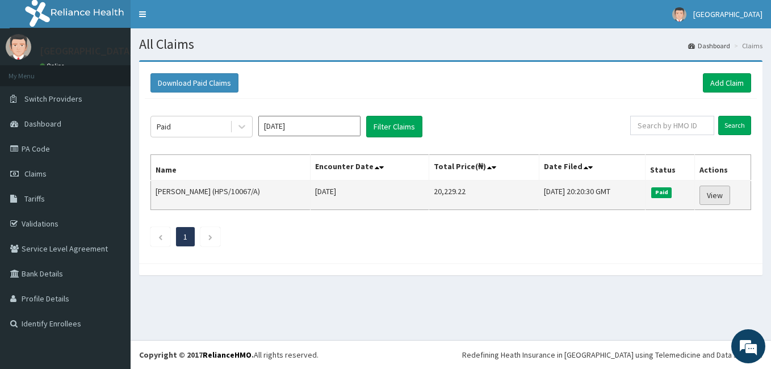
click at [720, 195] on link "View" at bounding box center [714, 195] width 31 height 19
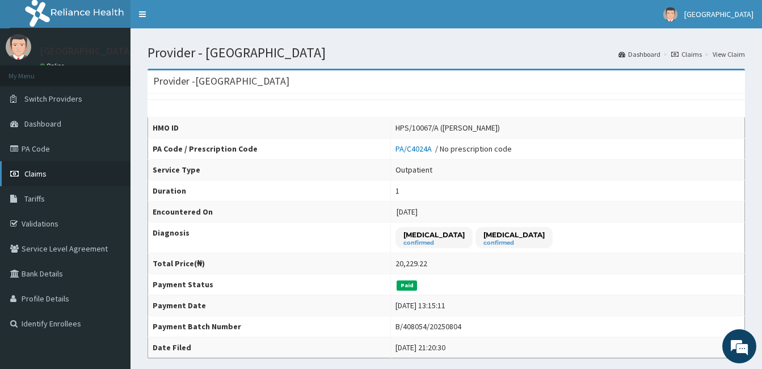
click at [66, 167] on link "Claims" at bounding box center [65, 173] width 131 height 25
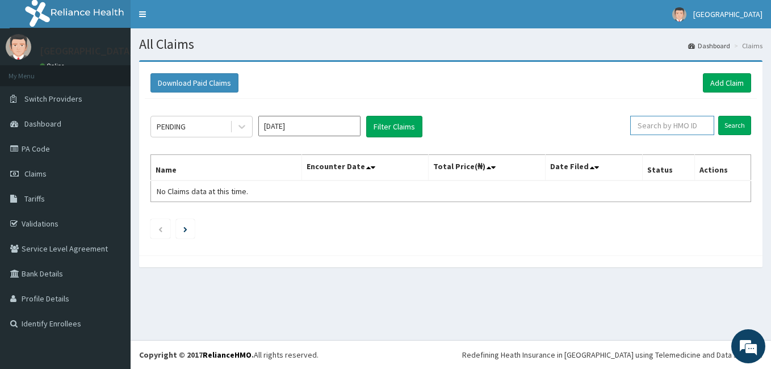
click at [668, 125] on input "text" at bounding box center [672, 125] width 84 height 19
paste input "REB/10091/BB"
type input "REB/10091/BB"
click at [732, 121] on input "Search" at bounding box center [734, 125] width 33 height 19
click at [242, 123] on icon at bounding box center [241, 126] width 11 height 11
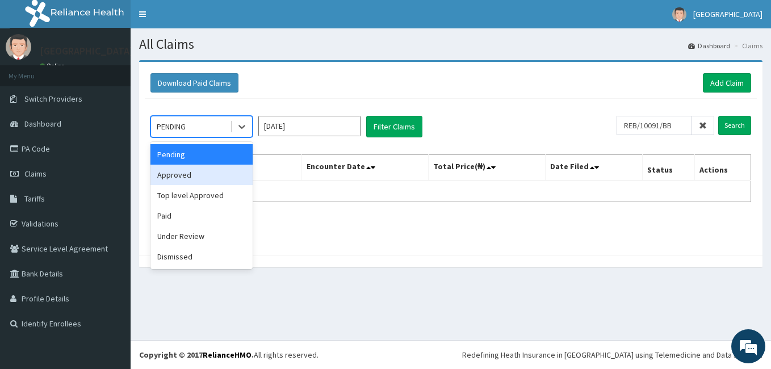
click at [188, 170] on div "Approved" at bounding box center [201, 175] width 102 height 20
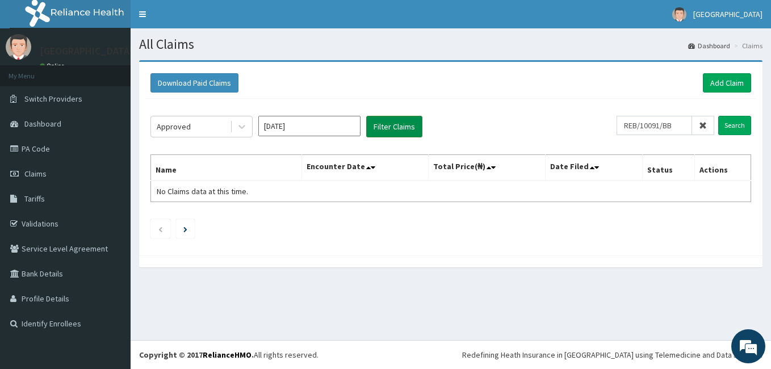
click at [389, 124] on button "Filter Claims" at bounding box center [394, 127] width 56 height 22
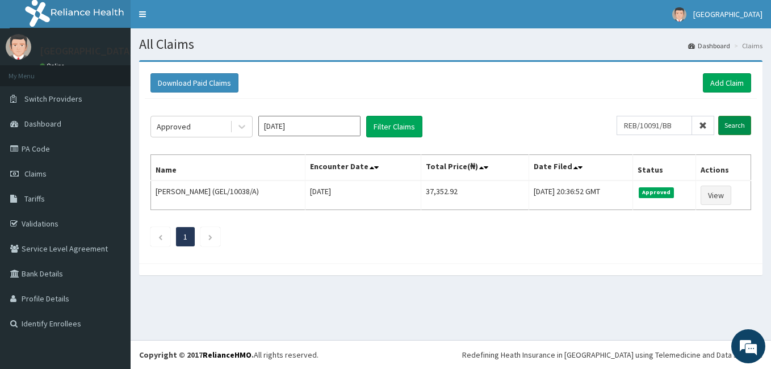
click at [732, 125] on input "Search" at bounding box center [734, 125] width 33 height 19
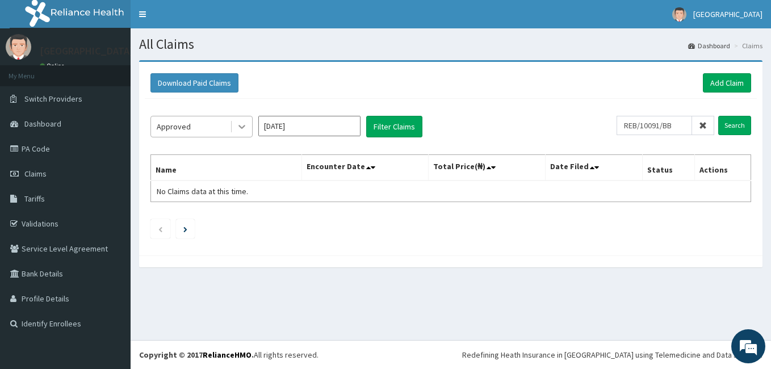
click at [243, 127] on icon at bounding box center [241, 127] width 7 height 4
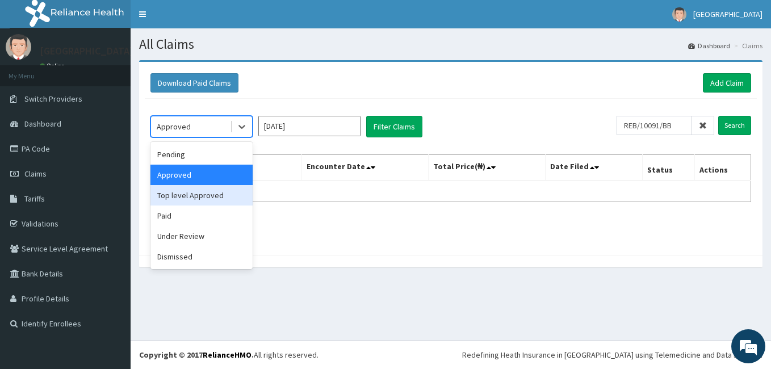
click at [226, 194] on div "Top level Approved" at bounding box center [201, 195] width 102 height 20
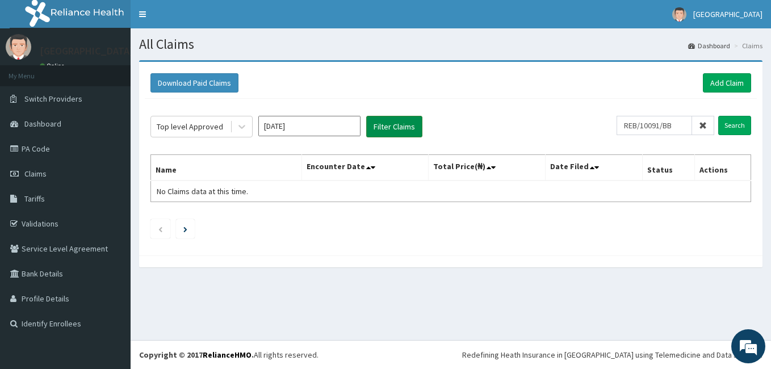
click at [398, 124] on button "Filter Claims" at bounding box center [394, 127] width 56 height 22
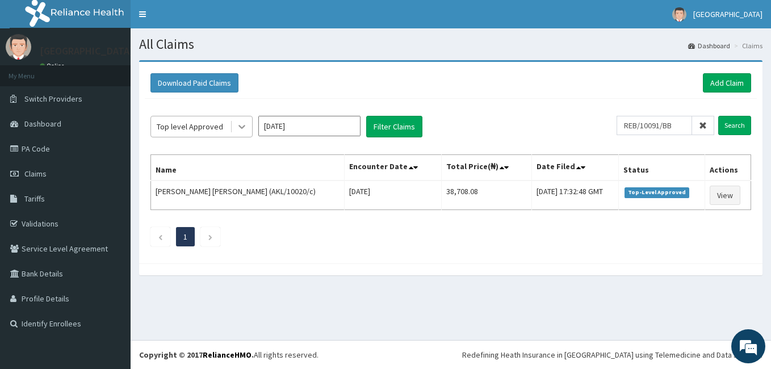
click at [238, 128] on icon at bounding box center [241, 126] width 11 height 11
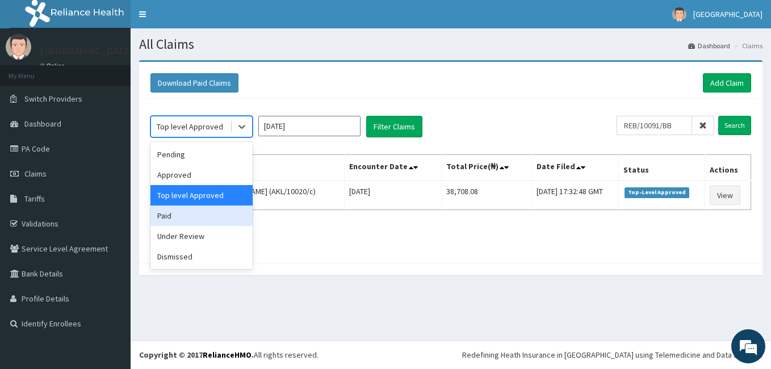
click at [200, 221] on div "Paid" at bounding box center [201, 215] width 102 height 20
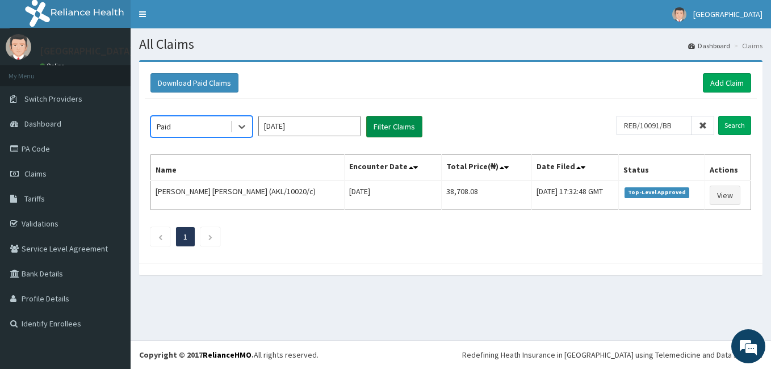
click at [405, 120] on button "Filter Claims" at bounding box center [394, 127] width 56 height 22
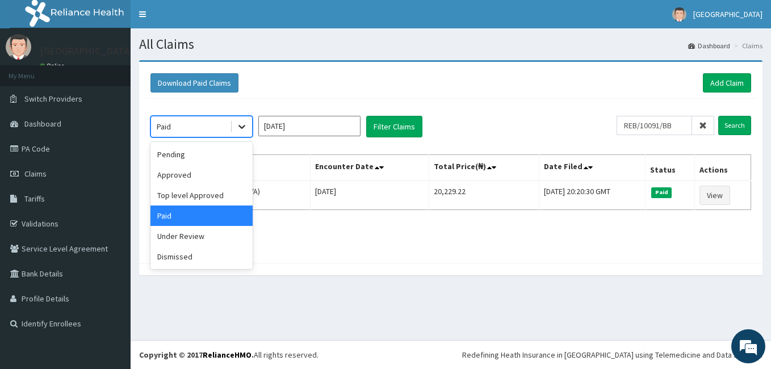
click at [242, 126] on icon at bounding box center [241, 126] width 11 height 11
click at [204, 242] on div "Under Review" at bounding box center [201, 236] width 102 height 20
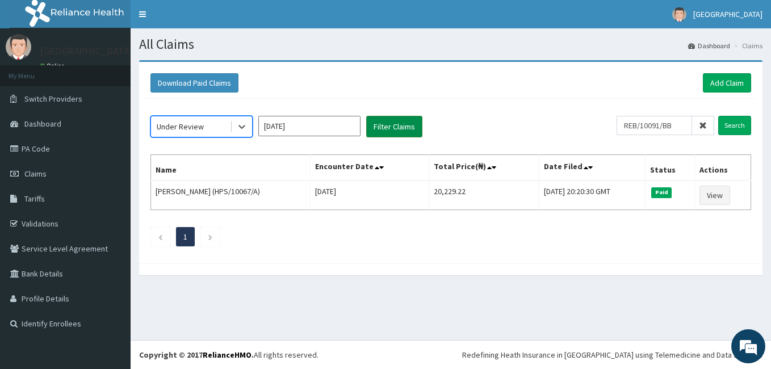
click at [390, 123] on button "Filter Claims" at bounding box center [394, 127] width 56 height 22
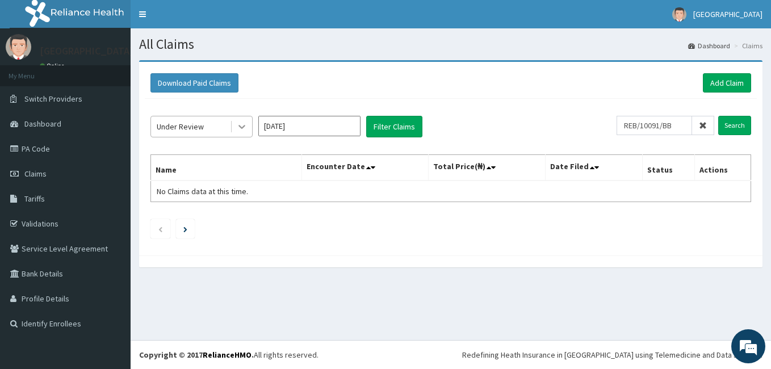
click at [239, 129] on icon at bounding box center [241, 126] width 11 height 11
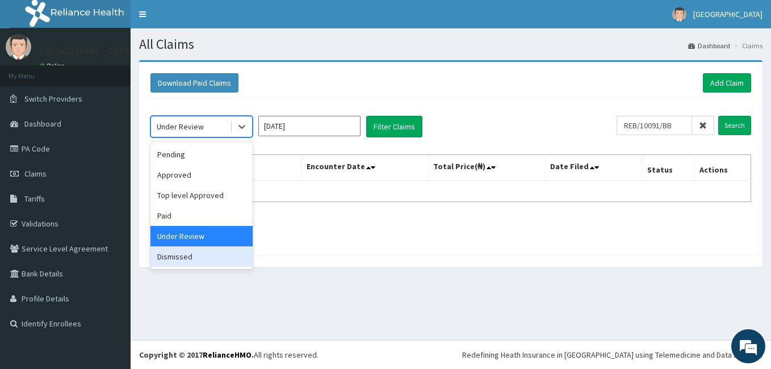
click at [188, 254] on div "Dismissed" at bounding box center [201, 256] width 102 height 20
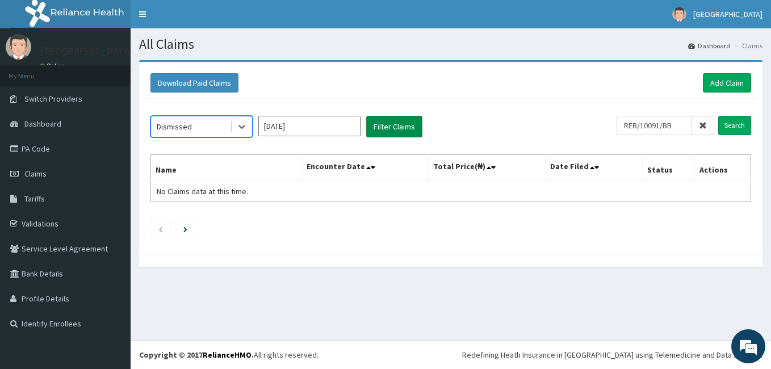
click at [385, 132] on button "Filter Claims" at bounding box center [394, 127] width 56 height 22
